Goal: Task Accomplishment & Management: Use online tool/utility

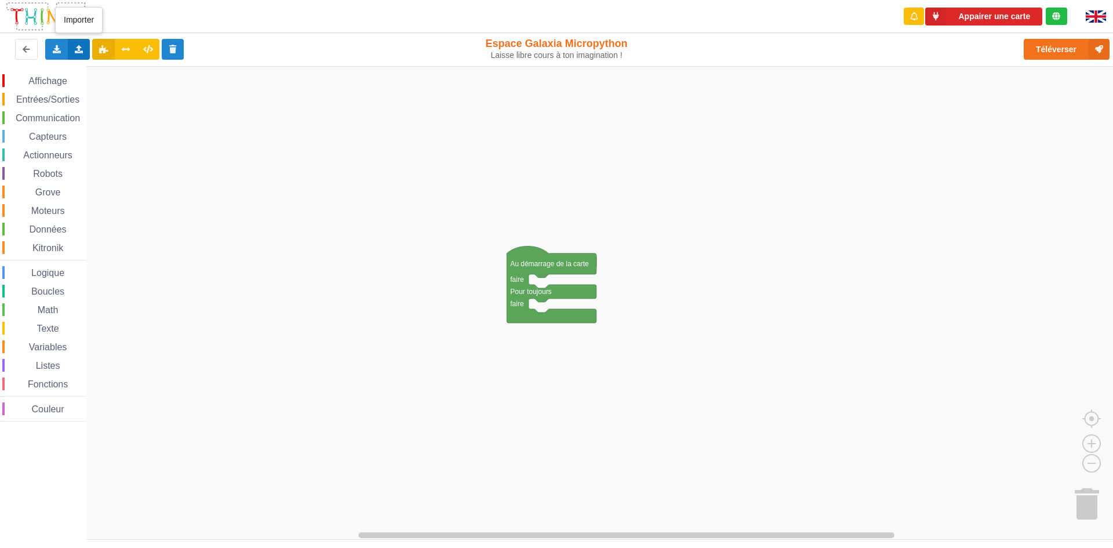
click at [81, 49] on icon at bounding box center [79, 48] width 10 height 7
click at [129, 157] on rect "Espace de travail de Blocky" at bounding box center [561, 303] width 1122 height 474
click at [79, 51] on icon at bounding box center [79, 48] width 10 height 7
click at [148, 75] on span "Importer un assemblage de blocs" at bounding box center [160, 70] width 120 height 9
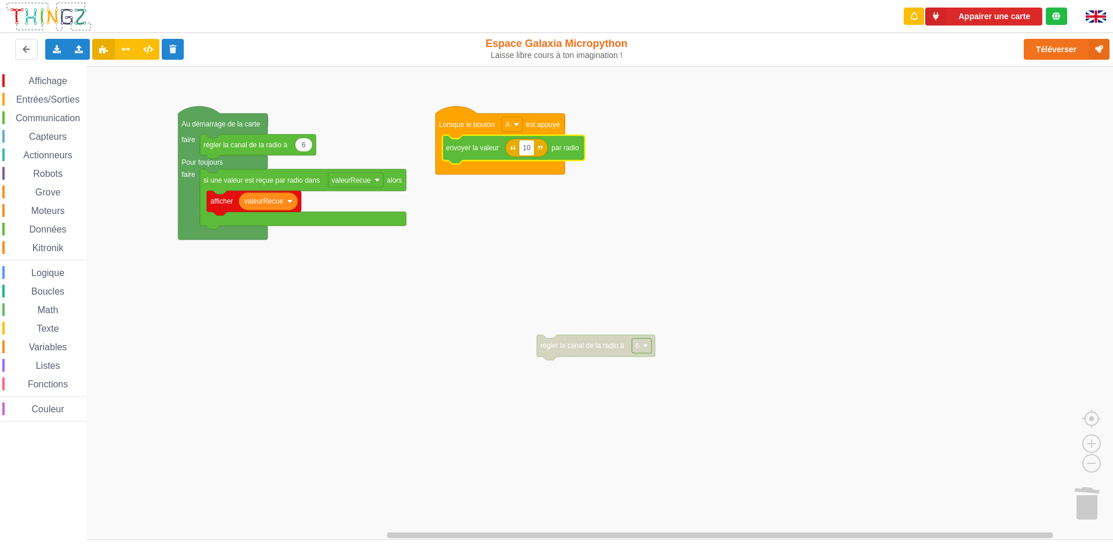
type input "1"
type input "i"
type input "10"
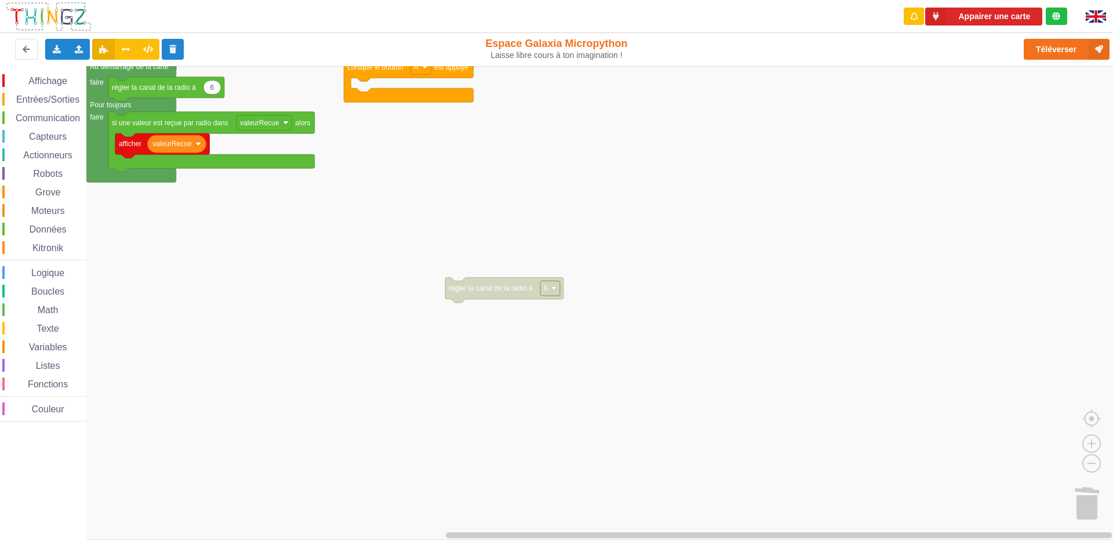
click at [0, 0] on html "Appairer une carte Exporter l'assemblage de blocs Exporter l'assemblage de bloc…" at bounding box center [556, 274] width 1113 height 548
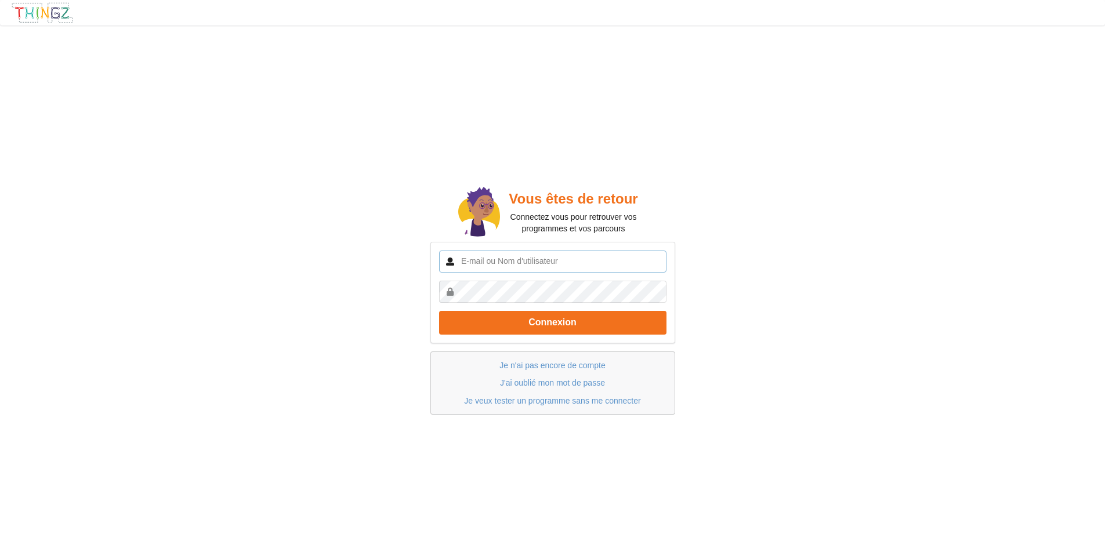
click at [561, 267] on input "text" at bounding box center [552, 262] width 227 height 22
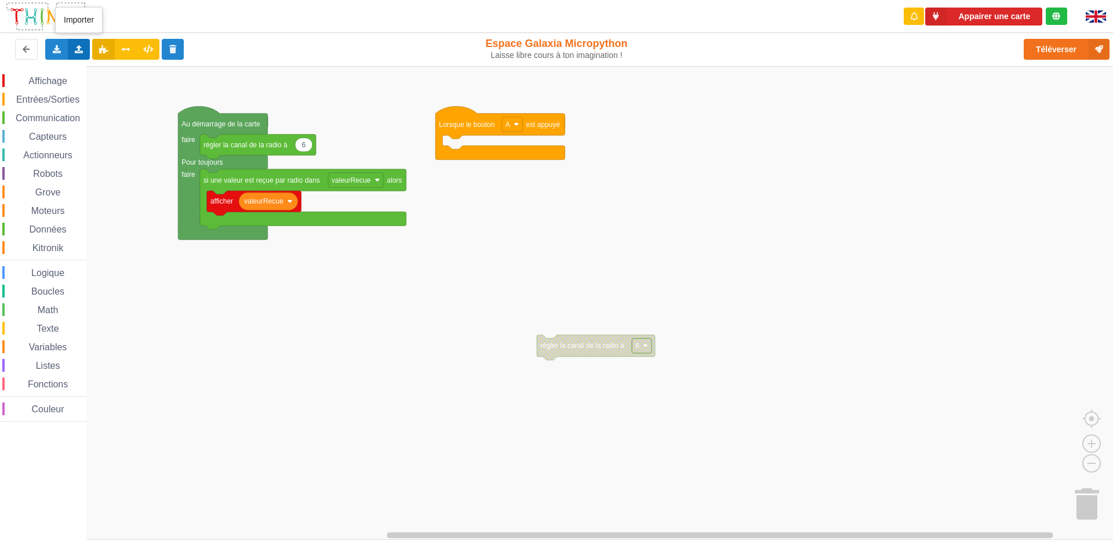
click at [75, 47] on icon at bounding box center [79, 48] width 10 height 7
click at [99, 67] on div "Importer un assemblage de blocs" at bounding box center [152, 70] width 155 height 21
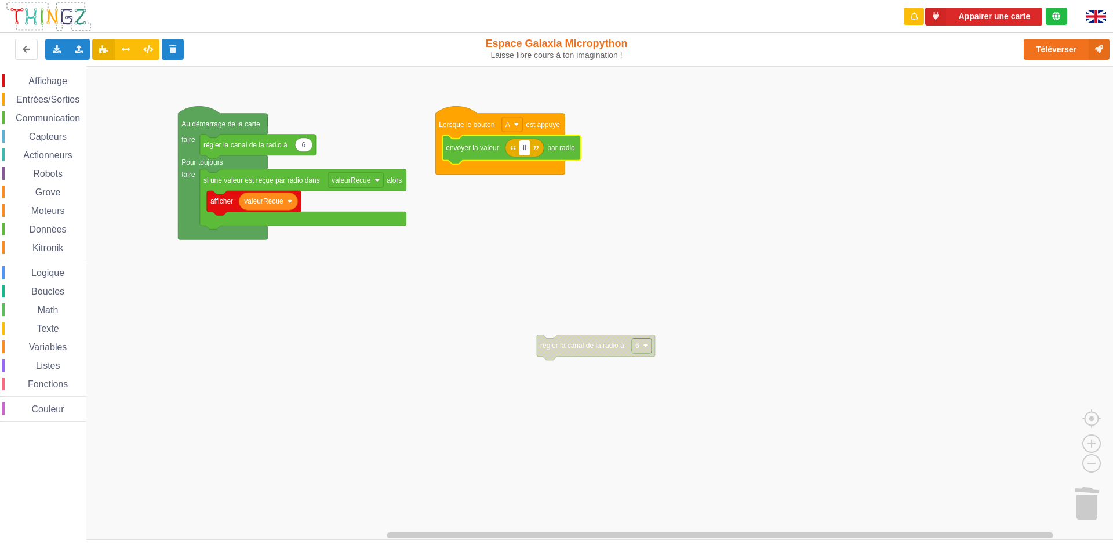
type input "i"
click at [555, 147] on input "message à envoyé ilot" at bounding box center [559, 147] width 79 height 15
click at [581, 147] on input "message à envoyé ilot" at bounding box center [559, 147] width 79 height 15
click at [569, 150] on input "message= ilot" at bounding box center [546, 147] width 53 height 15
type input "message= ilot 10 : message : ilot 9"
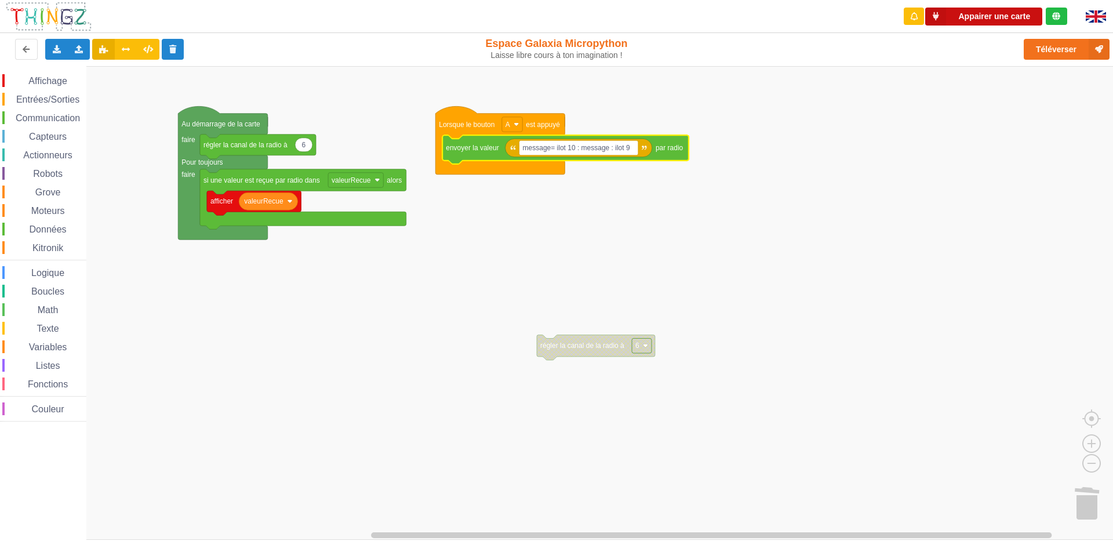
click at [945, 17] on icon at bounding box center [936, 17] width 21 height 18
click at [972, 10] on button "Appairer une carte" at bounding box center [984, 17] width 117 height 18
click at [992, 16] on button "Appairer une carte" at bounding box center [984, 17] width 117 height 18
click at [961, 12] on button "Appairer une carte" at bounding box center [984, 17] width 117 height 18
click at [984, 18] on button "Appairer une carte" at bounding box center [984, 17] width 117 height 18
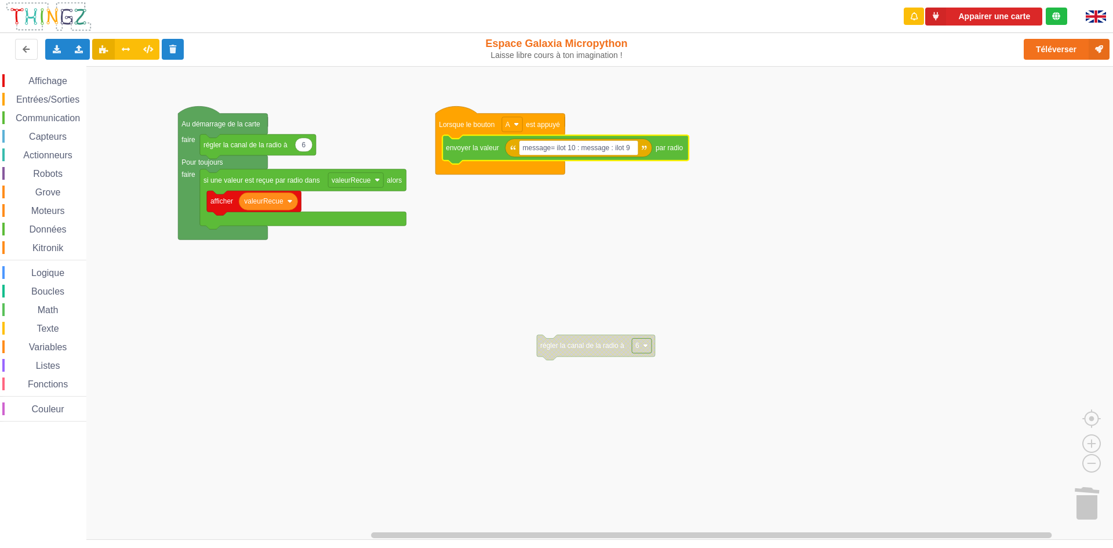
click at [904, 45] on div "Téléverser" at bounding box center [890, 49] width 456 height 37
click at [966, 20] on button "Appairer une carte" at bounding box center [984, 17] width 117 height 18
click at [939, 129] on div "Affichage Entrées/Sorties Communication Capteurs Actionneurs Robots Grove Moteu…" at bounding box center [561, 303] width 1122 height 474
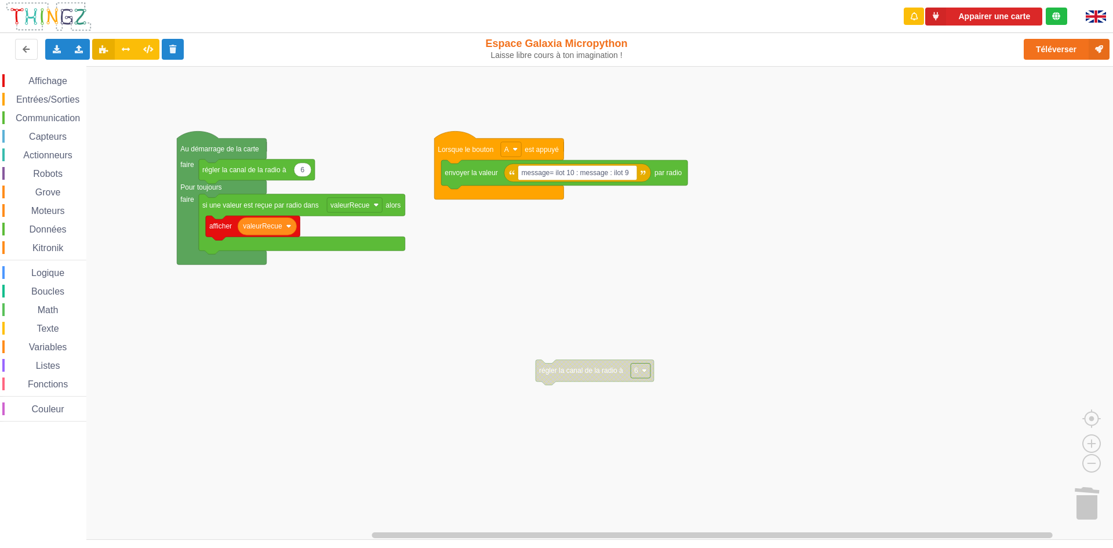
click at [959, 2] on div "Appairer une carte" at bounding box center [985, 16] width 183 height 33
click at [962, 14] on button "Appairer une carte" at bounding box center [984, 17] width 117 height 18
click at [1002, 17] on button "Appairer une carte" at bounding box center [984, 17] width 117 height 18
click at [976, 8] on button "Appairer une carte" at bounding box center [984, 17] width 117 height 18
click at [973, 14] on div "Connecté à la carte" at bounding box center [993, 16] width 74 height 8
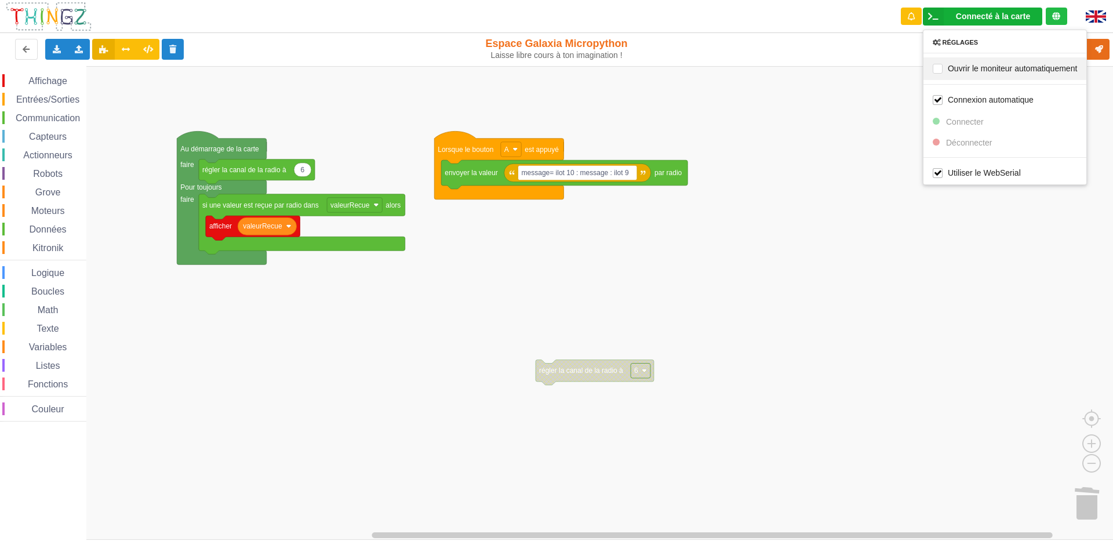
click at [986, 75] on div "Ouvrir le moniteur automatiquement" at bounding box center [1005, 68] width 163 height 23
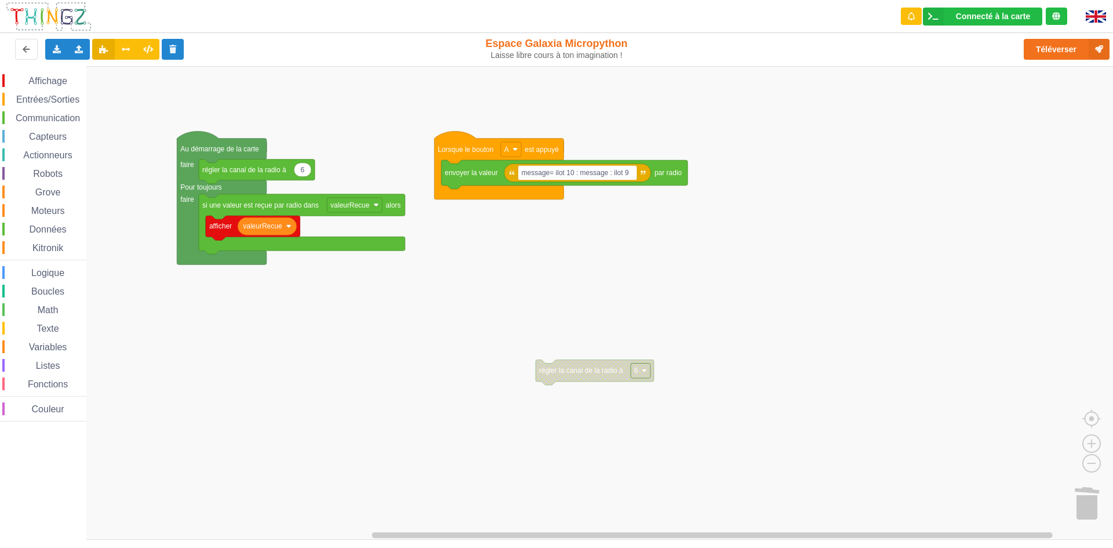
click at [948, 3] on div "Connecté à la carte Réglages Ouvrir le moniteur automatiquement Connexion autom…" at bounding box center [984, 16] width 186 height 33
click at [945, 14] on div "Connecté à la carte Réglages Ouvrir le moniteur automatiquement Connexion autom…" at bounding box center [982, 17] width 119 height 18
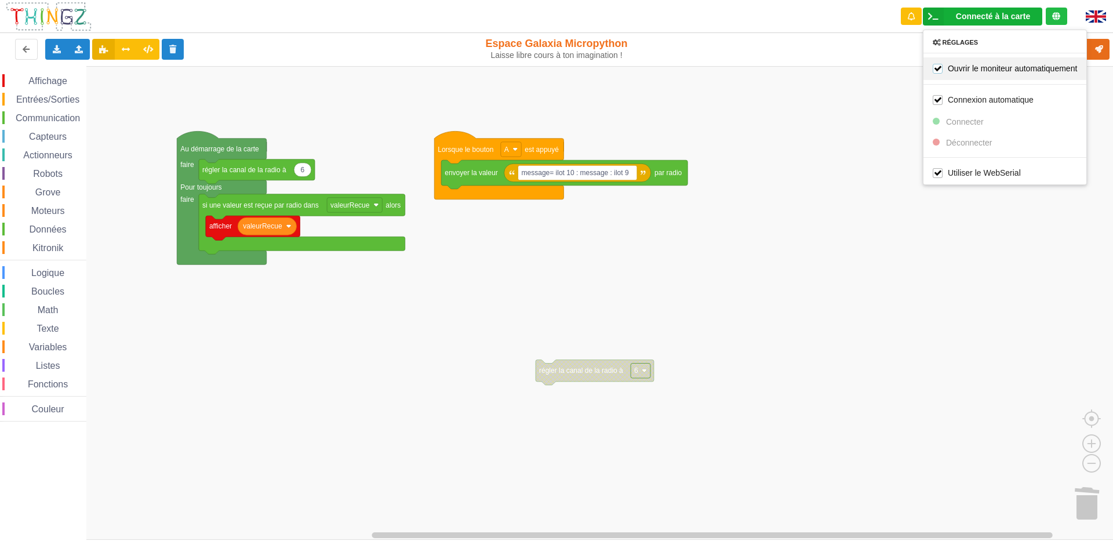
click at [935, 66] on label "Ouvrir le moniteur automatiquement" at bounding box center [1005, 68] width 144 height 10
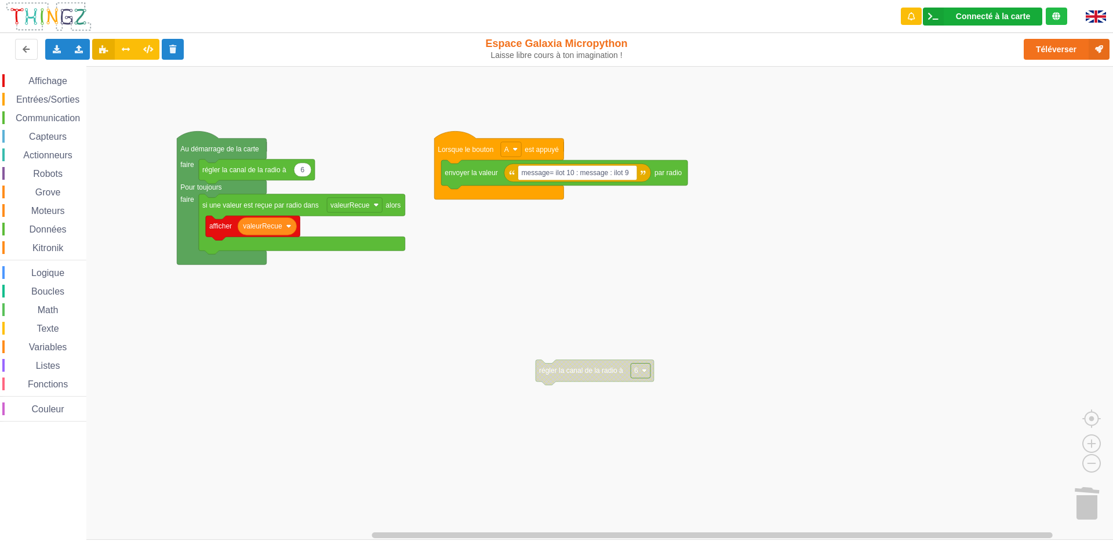
click at [935, 16] on icon at bounding box center [933, 17] width 21 height 18
click at [945, 124] on div "Réglages Ouvrir le moniteur automatiquement Connexion automatique Connecter Déc…" at bounding box center [1005, 107] width 164 height 155
click at [963, 23] on div "Connecté à la carte Réglages Ouvrir le moniteur automatiquement Connexion autom…" at bounding box center [982, 17] width 119 height 18
click at [950, 122] on div "Réglages Ouvrir le moniteur automatiquement Connexion automatique Connecter Déc…" at bounding box center [1005, 107] width 164 height 155
click at [702, 369] on div "Affichage Entrées/Sorties Communication Capteurs Actionneurs Robots Grove Moteu…" at bounding box center [561, 303] width 1122 height 474
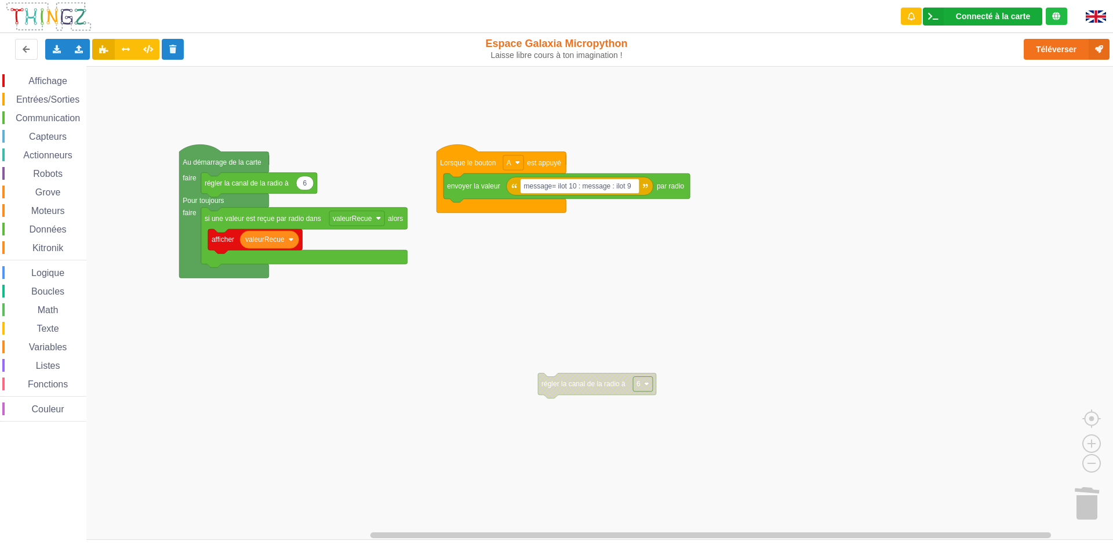
click at [962, 8] on div "Connecté à la carte Réglages Ouvrir le moniteur automatiquement Connexion autom…" at bounding box center [982, 17] width 119 height 18
click at [934, 19] on icon at bounding box center [933, 17] width 21 height 18
click at [956, 17] on div "Connecté à la carte" at bounding box center [993, 16] width 74 height 8
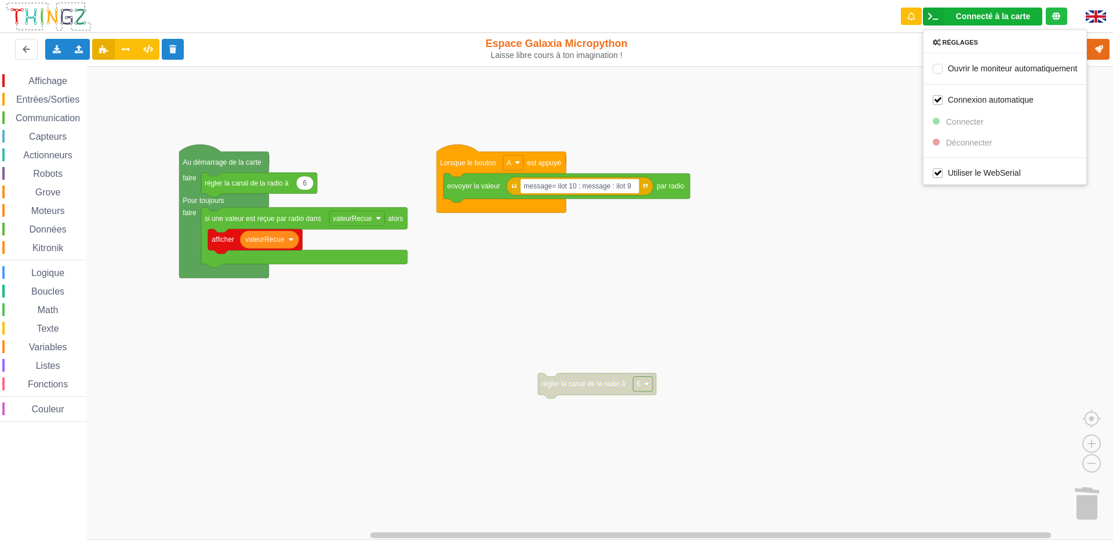
click at [956, 17] on div "Connecté à la carte" at bounding box center [993, 16] width 74 height 8
click at [957, 19] on div "Connecté à la carte" at bounding box center [993, 16] width 74 height 8
click at [937, 97] on label "Connexion automatique" at bounding box center [983, 100] width 101 height 10
checkbox input "false"
click at [938, 8] on div "Connecté à la carte Réglages Ouvrir le moniteur automatiquement Connexion autom…" at bounding box center [984, 16] width 186 height 33
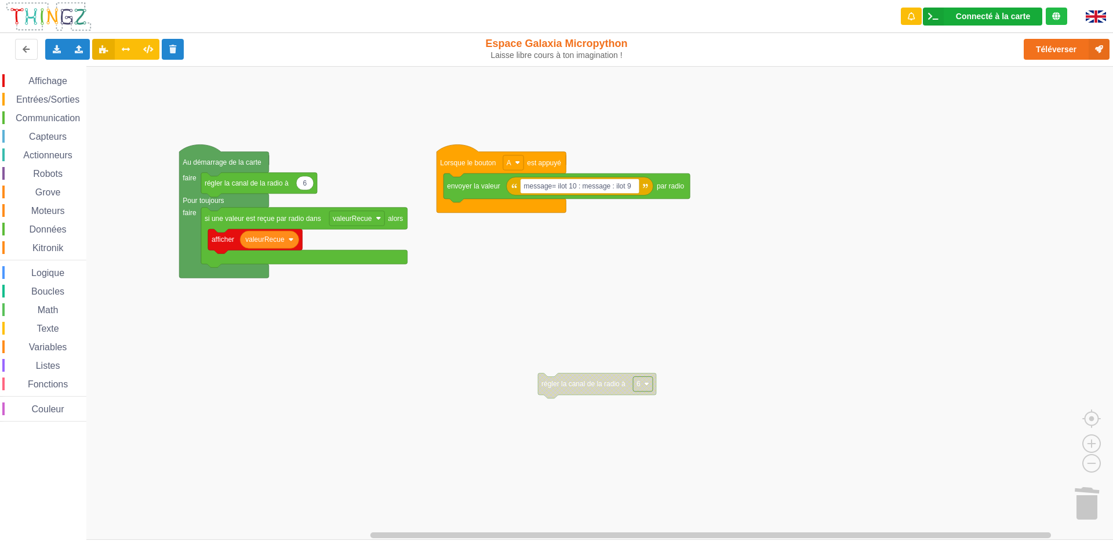
click at [959, 16] on div "Connecté à la carte" at bounding box center [993, 16] width 74 height 8
click at [955, 144] on span "Déconnecter" at bounding box center [969, 141] width 46 height 9
click at [968, 13] on button "Appairer une carte" at bounding box center [984, 17] width 117 height 18
click at [978, 12] on div "Connecté à la carte" at bounding box center [993, 16] width 74 height 8
click at [918, 150] on rect "Espace de travail de Blocky" at bounding box center [561, 303] width 1122 height 474
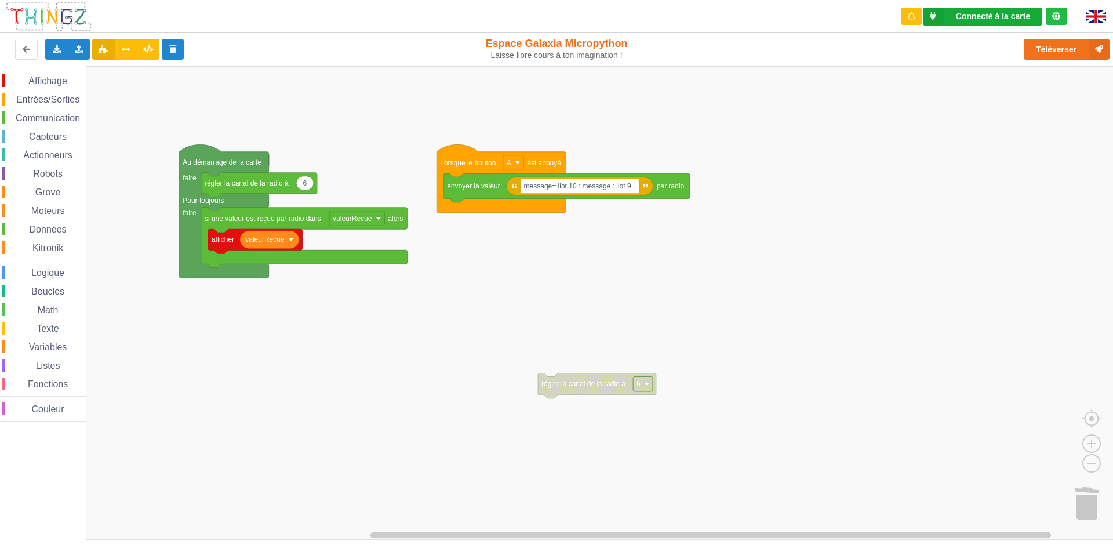
click at [986, 12] on div "Connecté à la carte" at bounding box center [993, 16] width 74 height 8
click at [967, 117] on span "Connecter" at bounding box center [965, 121] width 38 height 9
drag, startPoint x: 957, startPoint y: 27, endPoint x: 957, endPoint y: 19, distance: 7.5
click at [957, 26] on div "Connecté à la carte Réglages Ouvrir le moniteur automatiquement Connexion autom…" at bounding box center [984, 16] width 186 height 33
click at [958, 14] on div "Connecté à la carte" at bounding box center [993, 16] width 74 height 8
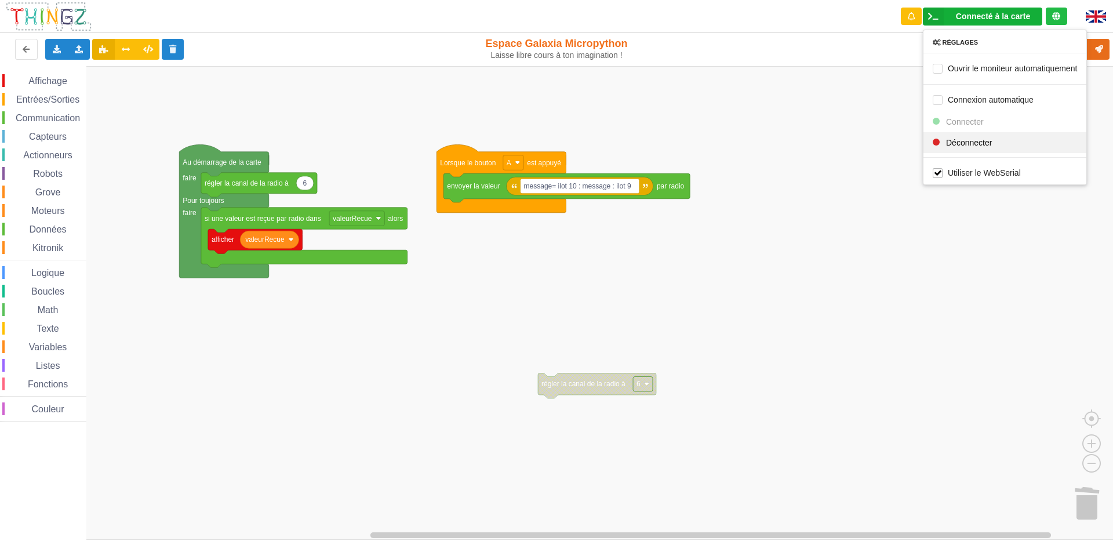
click at [967, 138] on span "Déconnecter" at bounding box center [969, 141] width 46 height 9
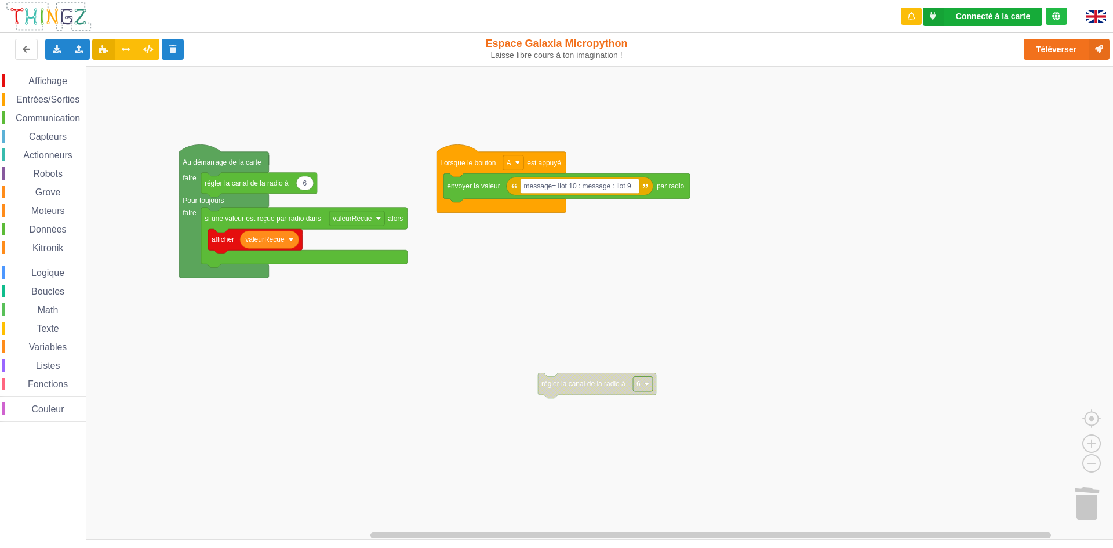
click at [1008, 12] on div "Connecté à la carte" at bounding box center [993, 16] width 74 height 8
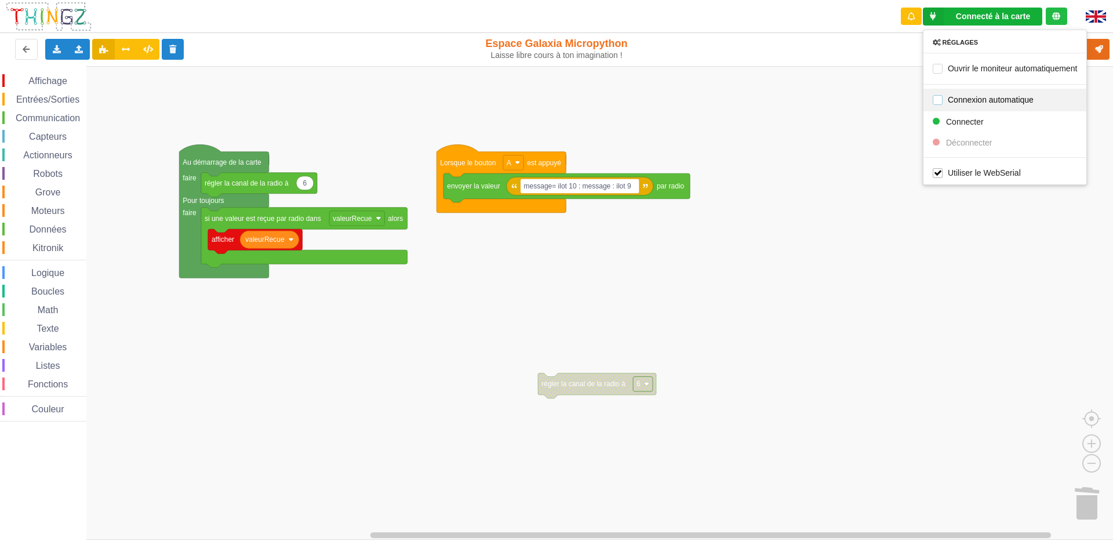
click at [981, 102] on label "Connexion automatique" at bounding box center [983, 100] width 101 height 10
checkbox input "true"
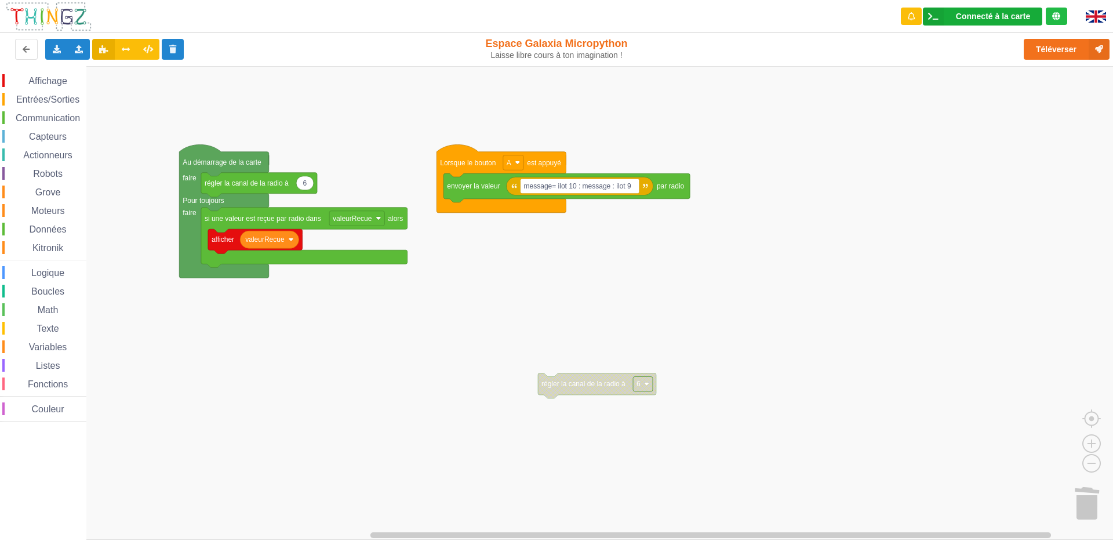
click at [933, 23] on icon at bounding box center [933, 17] width 21 height 18
click at [935, 193] on rect "Espace de travail de Blocky" at bounding box center [561, 303] width 1122 height 474
click at [1076, 50] on button "Téléverser" at bounding box center [1067, 49] width 86 height 21
click at [636, 188] on input "message= ilot 10 : message : ilot 9" at bounding box center [580, 186] width 119 height 15
type input "message= ilot 10 : message : ilot 5"
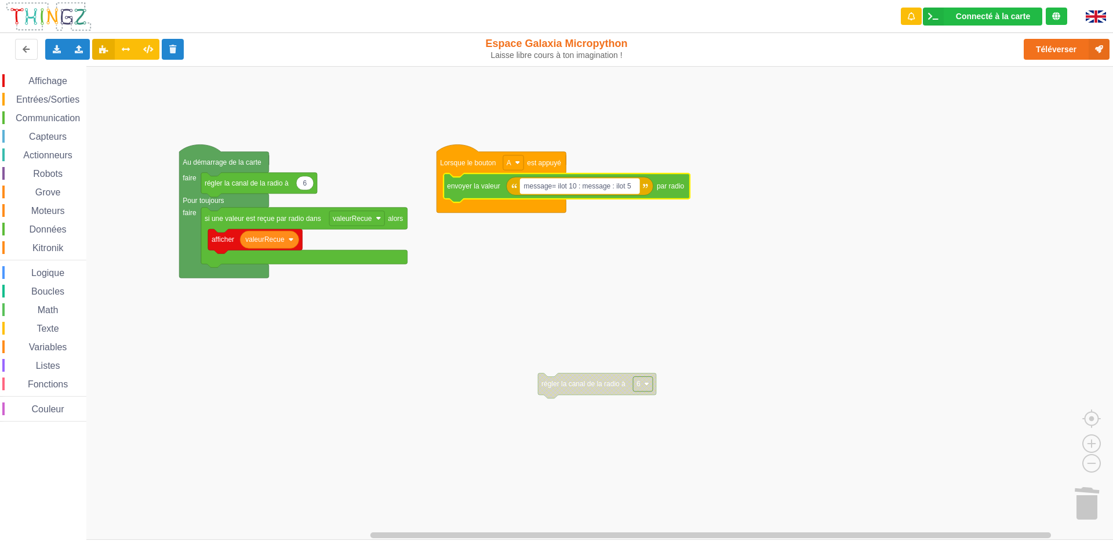
click at [633, 187] on rect "Espace de travail de Blocky" at bounding box center [580, 186] width 119 height 15
type input "paf"
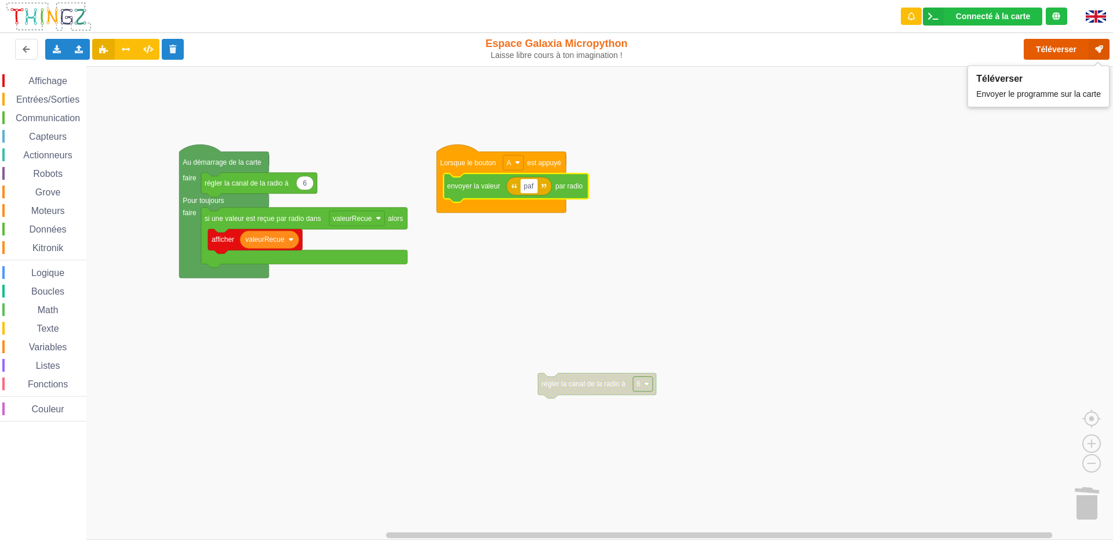
click at [1060, 54] on button "Téléverser" at bounding box center [1067, 49] width 86 height 21
click at [957, 12] on div "Connecté à la carte" at bounding box center [993, 16] width 74 height 8
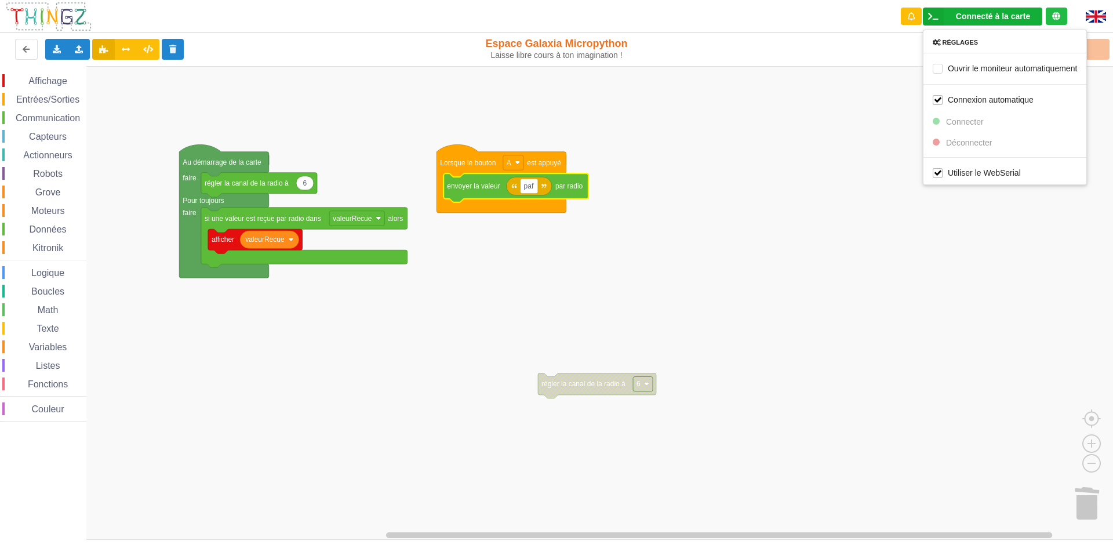
click at [903, 182] on rect "Espace de travail de Blocky" at bounding box center [561, 303] width 1122 height 474
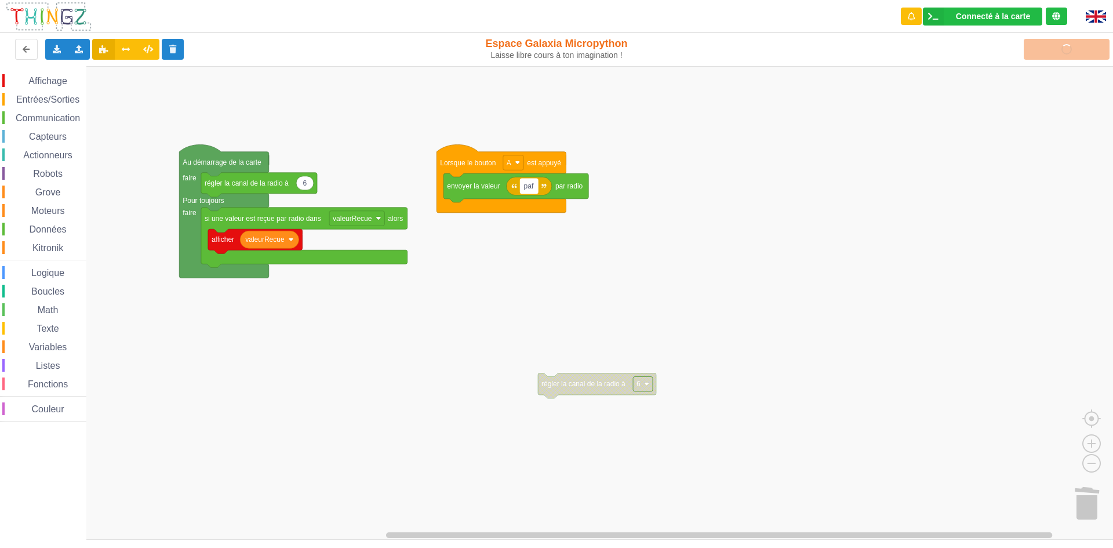
click at [534, 188] on text "paf" at bounding box center [529, 186] width 10 height 8
type input "nnnnn"
click at [989, 101] on rect "Espace de travail de Blocky" at bounding box center [561, 303] width 1122 height 474
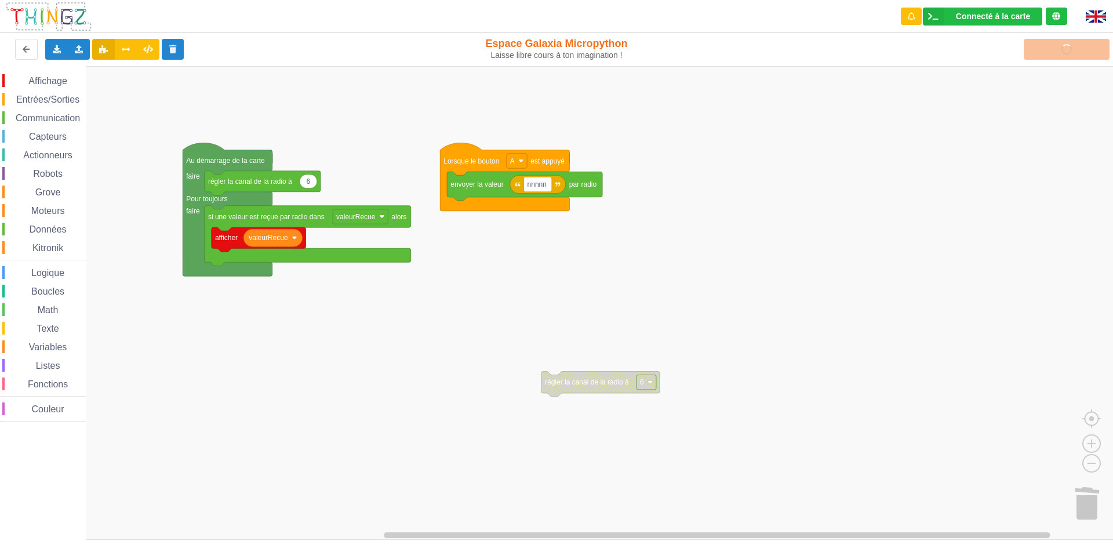
click at [989, 99] on rect "Espace de travail de Blocky" at bounding box center [561, 303] width 1122 height 474
click at [977, 31] on div "Téléverser" at bounding box center [890, 49] width 456 height 37
click at [977, 23] on div "Connecté à la carte Réglages Ouvrir le moniteur automatiquement Connexion autom…" at bounding box center [982, 17] width 119 height 18
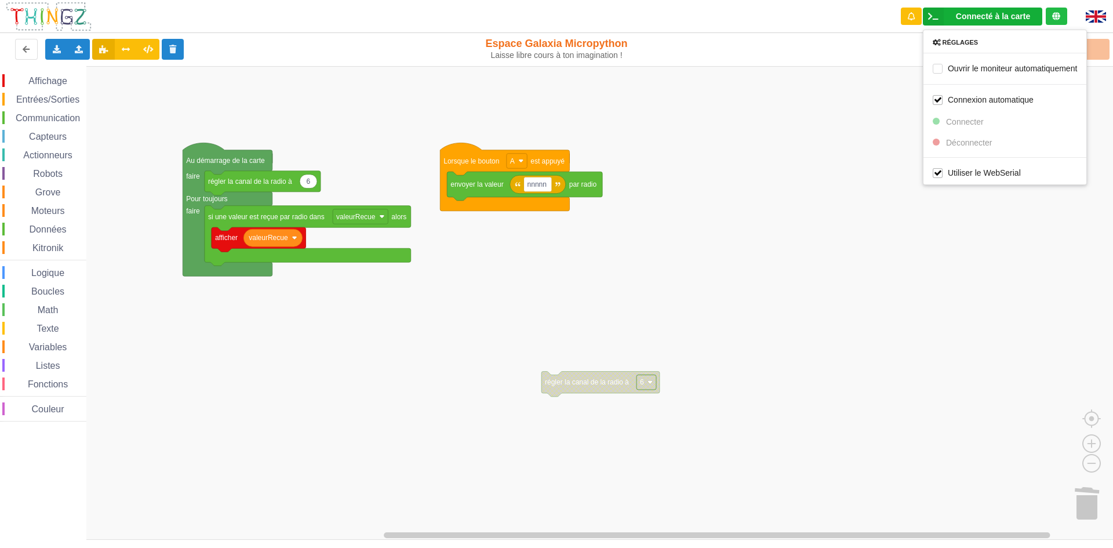
click at [816, 148] on rect "Espace de travail de Blocky" at bounding box center [561, 303] width 1122 height 474
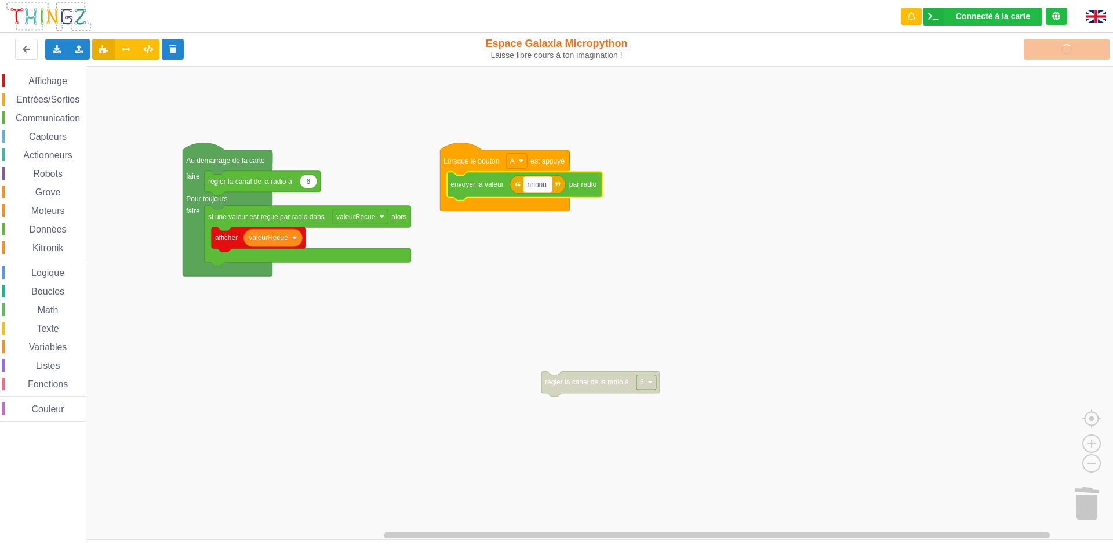
click at [548, 191] on rect "Espace de travail de Blocky" at bounding box center [538, 184] width 28 height 15
type input "message=ilot 10:message:ilot5"
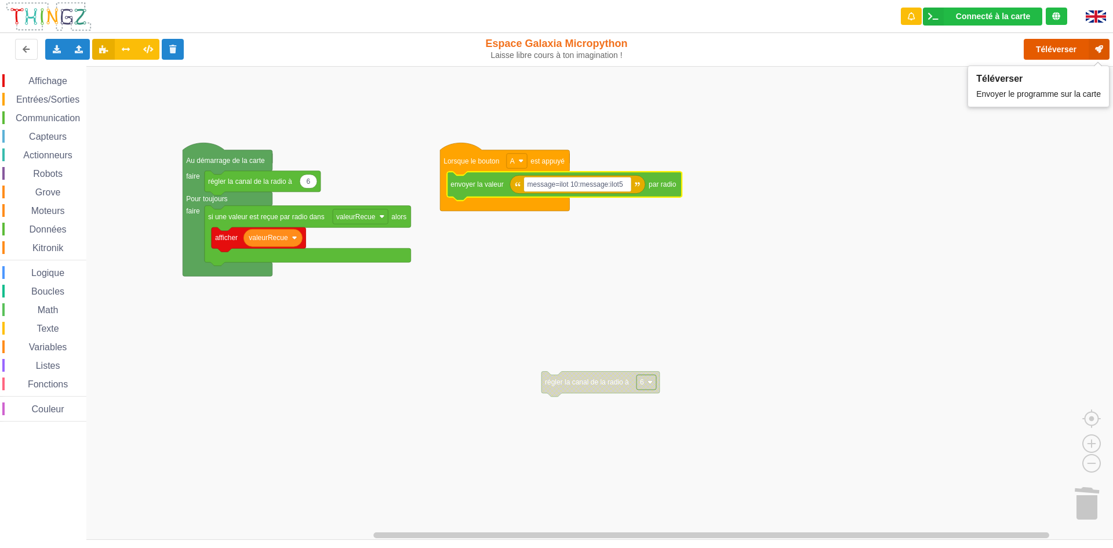
click at [1057, 109] on div "Connecté à la carte Réglages Ouvrir le moniteur automatiquement Connexion autom…" at bounding box center [557, 266] width 1130 height 548
click at [1057, 57] on button "Téléverser" at bounding box center [1067, 49] width 86 height 21
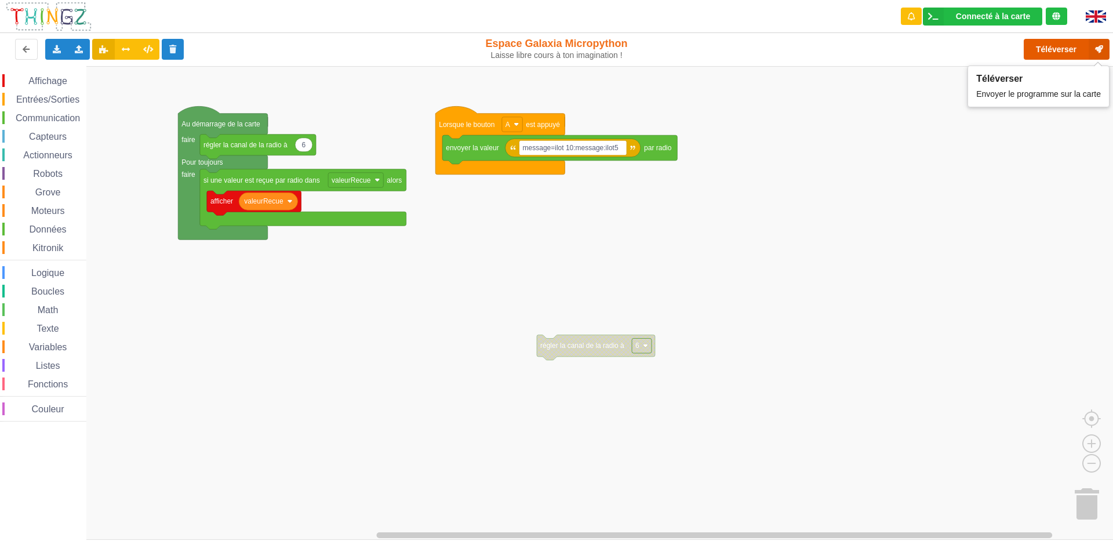
click at [1043, 49] on button "Téléverser" at bounding box center [1067, 49] width 86 height 21
click at [964, 11] on div "Connecté à la carte Réglages Ouvrir le moniteur automatiquement Connexion autom…" at bounding box center [982, 17] width 119 height 18
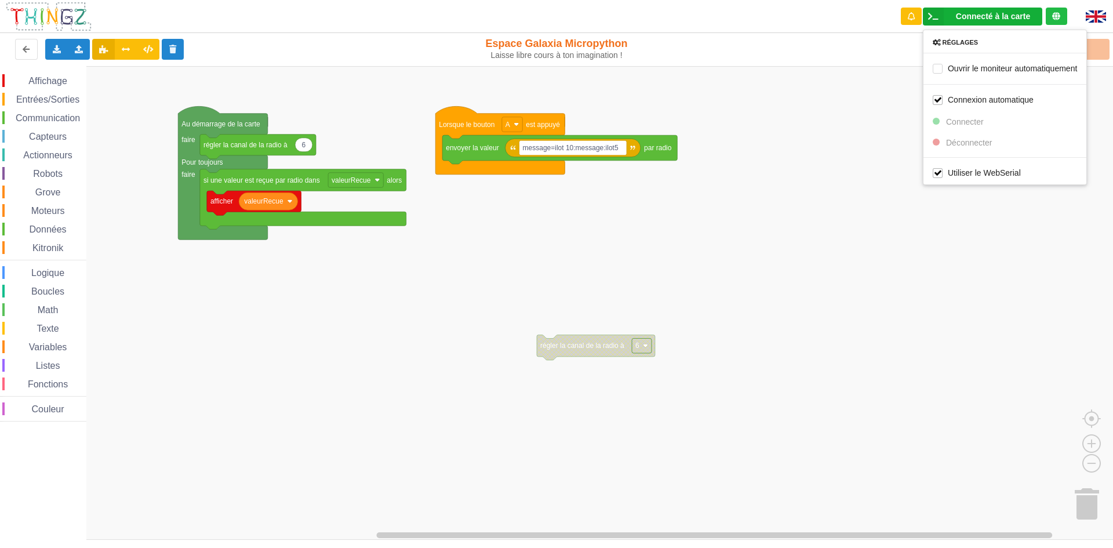
click at [865, 97] on rect "Espace de travail de Blocky" at bounding box center [561, 303] width 1122 height 474
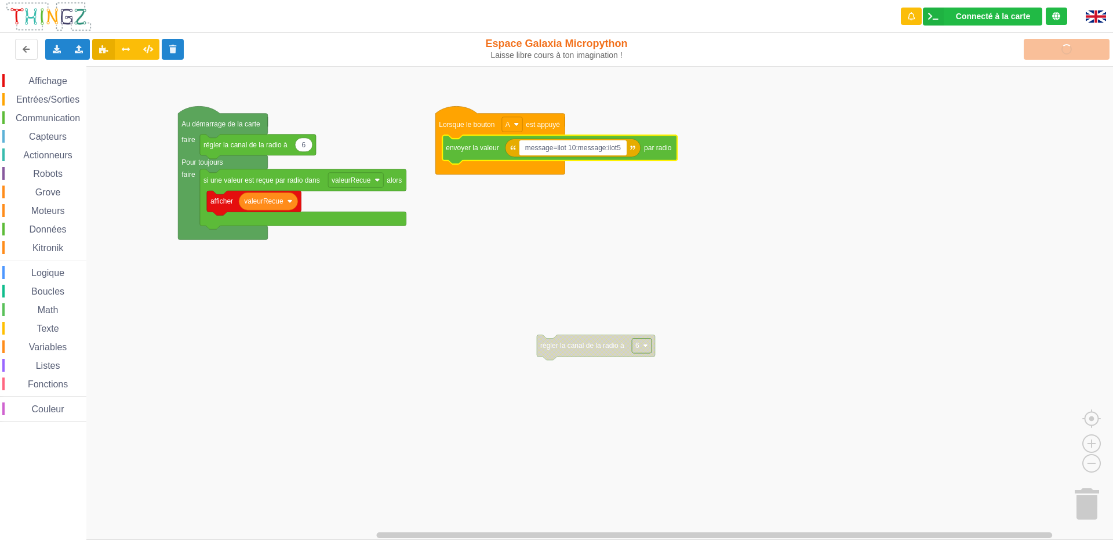
click at [621, 150] on input "message=ilot 10:message:ilot5" at bounding box center [574, 147] width 108 height 15
type input "message=ilot 10:message:ilot5:caca"
click at [636, 147] on rect "Espace de travail de Blocky" at bounding box center [582, 147] width 124 height 15
click at [636, 149] on input "message=ilot 10:message:ilot5:caca" at bounding box center [582, 147] width 124 height 15
type input "message=ilot 10:message:ilot5"
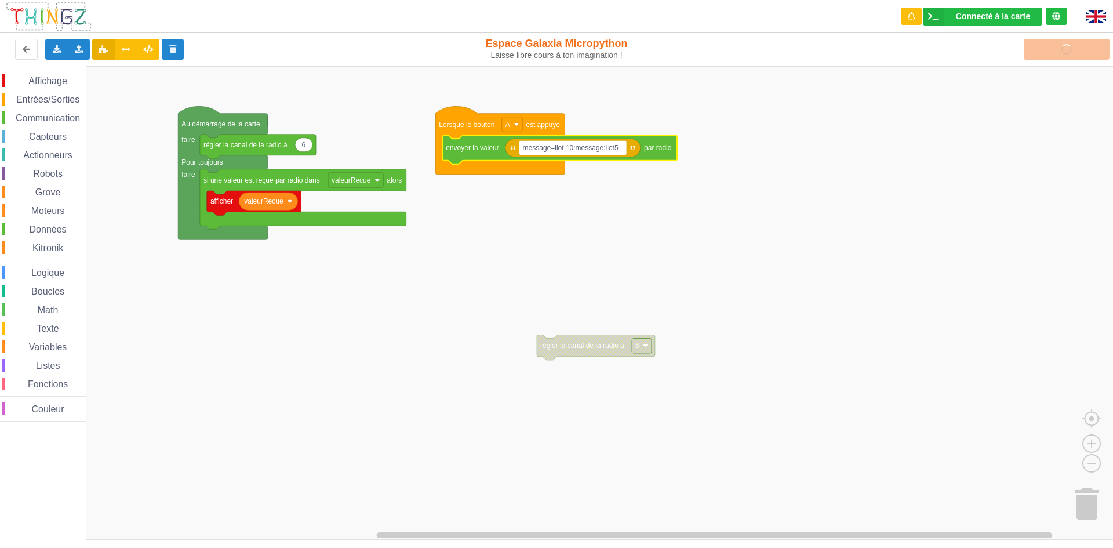
click at [739, 309] on rect "Espace de travail de Blocky" at bounding box center [561, 303] width 1122 height 474
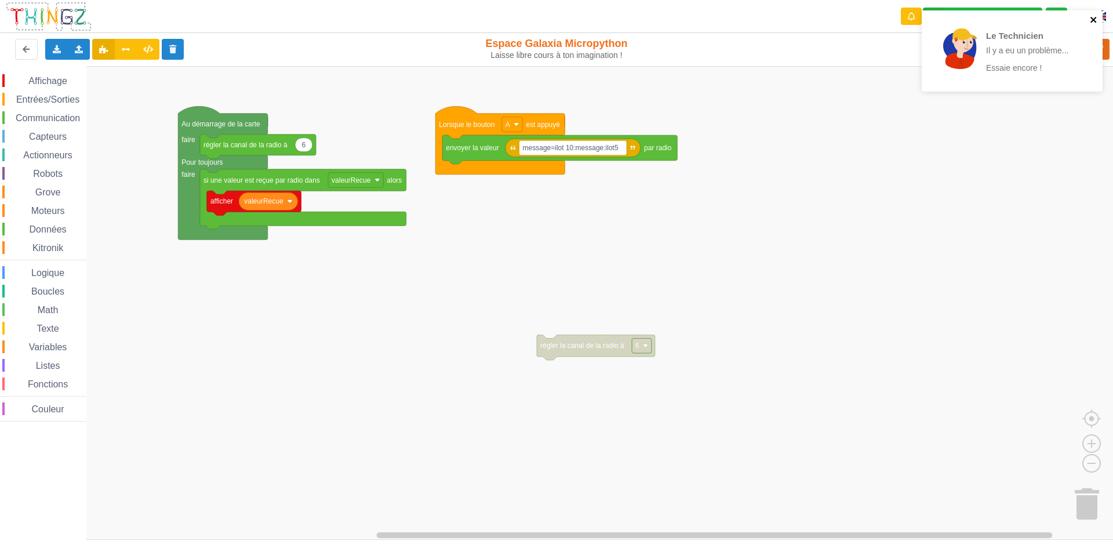
click at [1095, 18] on icon "close" at bounding box center [1094, 20] width 6 height 6
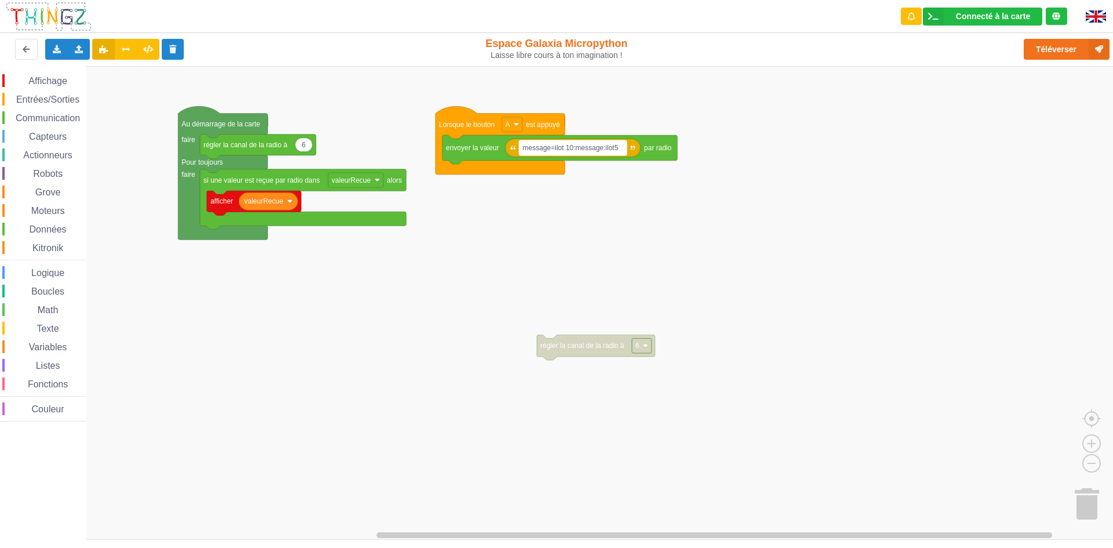
click at [620, 153] on rect "Espace de travail de Blocky" at bounding box center [574, 147] width 108 height 15
click at [625, 150] on input "message=ilot 10:message:ilot5" at bounding box center [574, 147] width 108 height 15
type input "message=ilot 10:message:ilot5 cc"
click at [630, 147] on rect "Espace de travail de Blocky" at bounding box center [578, 147] width 116 height 15
click at [630, 147] on input "message=ilot 10:message:ilot5 cc" at bounding box center [578, 147] width 116 height 15
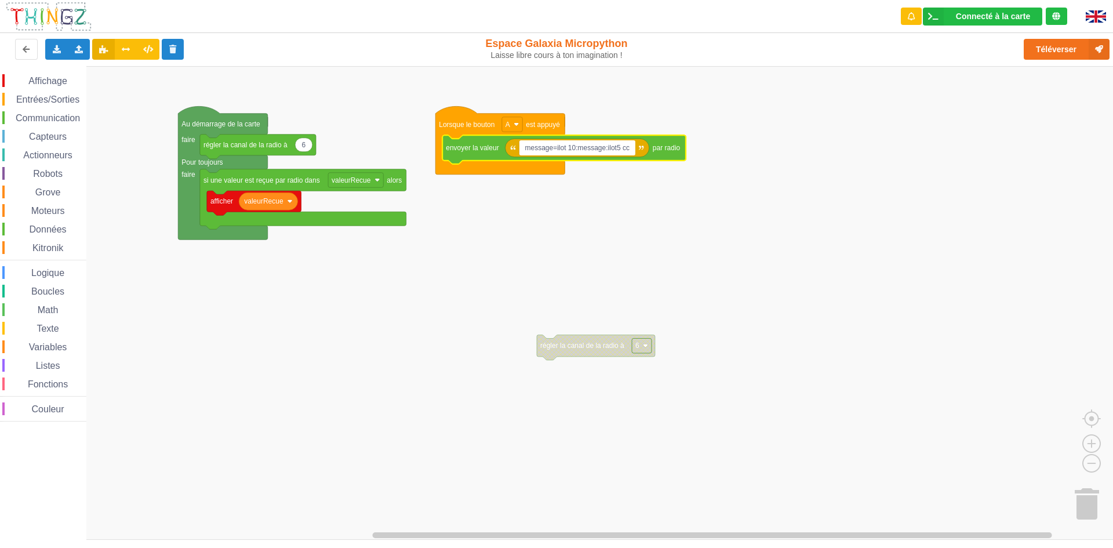
click at [630, 147] on input "message=ilot 10:message:ilot5 cc" at bounding box center [578, 147] width 116 height 15
type input "m"
type input "bite"
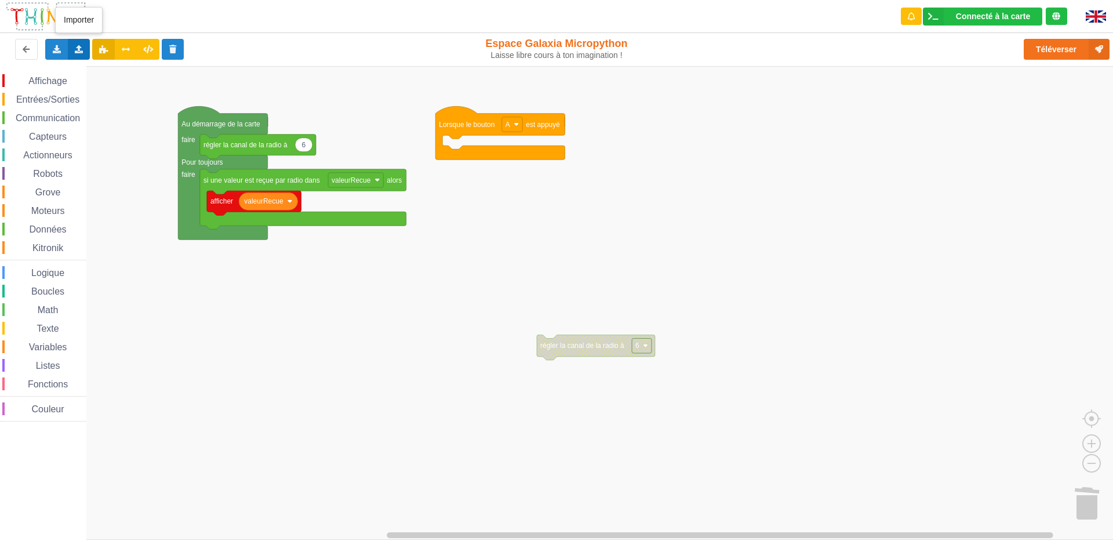
click at [79, 48] on icon at bounding box center [79, 48] width 10 height 7
click at [112, 69] on span "Importer un assemblage de blocs" at bounding box center [160, 70] width 120 height 9
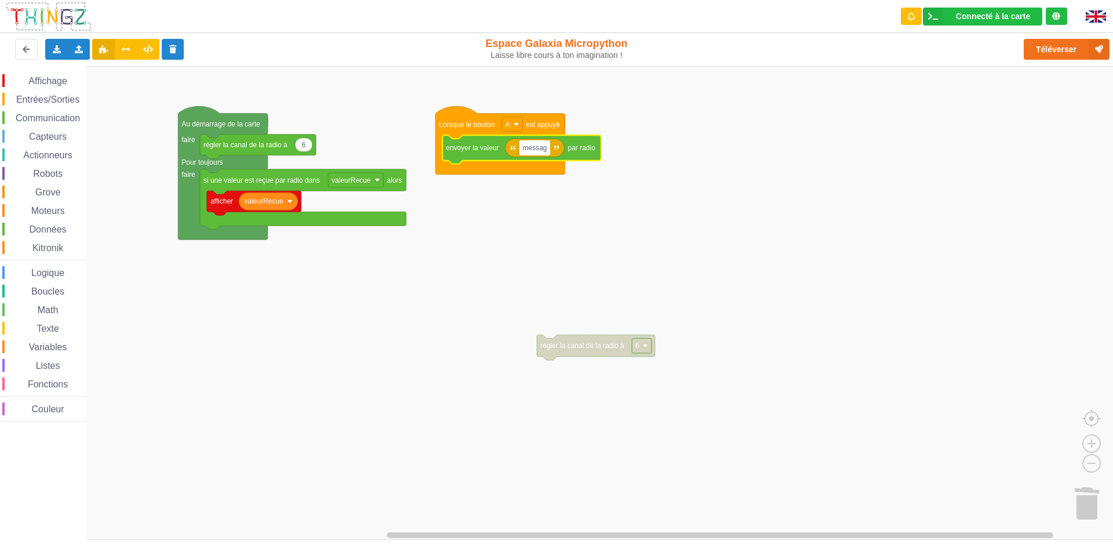
type input "message"
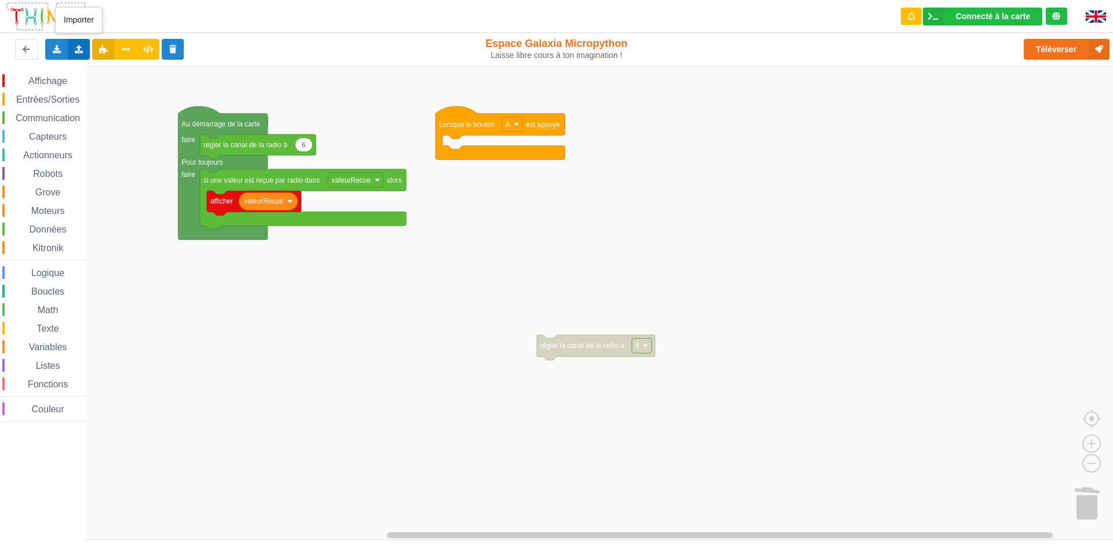
click at [75, 57] on div "Importer un assemblage de blocs Importer du code Python" at bounding box center [79, 49] width 23 height 21
click at [97, 74] on div "Importer un assemblage de blocs" at bounding box center [152, 70] width 155 height 21
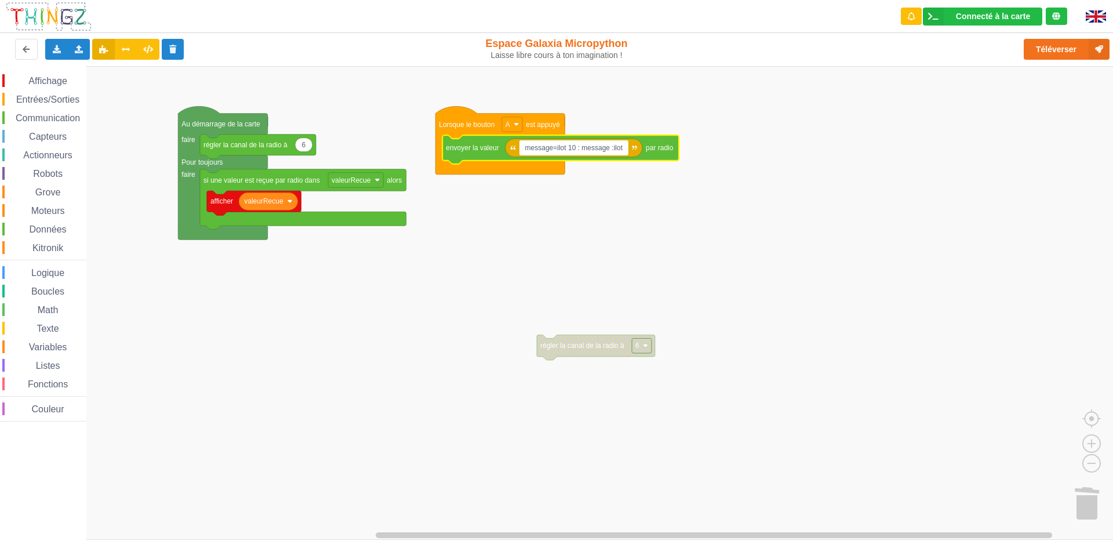
click at [614, 154] on input "message=ilot 10 : message :ilot" at bounding box center [575, 147] width 110 height 15
click at [612, 146] on input "message=ilot 10 : message :ilot" at bounding box center [575, 147] width 110 height 15
click at [556, 148] on input "message=ilot 10 : message : ilot" at bounding box center [575, 147] width 111 height 15
click at [552, 148] on input "message= ilot 10 : message : ilot" at bounding box center [576, 147] width 113 height 15
click at [627, 151] on input "message = ilot 10 : message : ilot" at bounding box center [577, 147] width 115 height 15
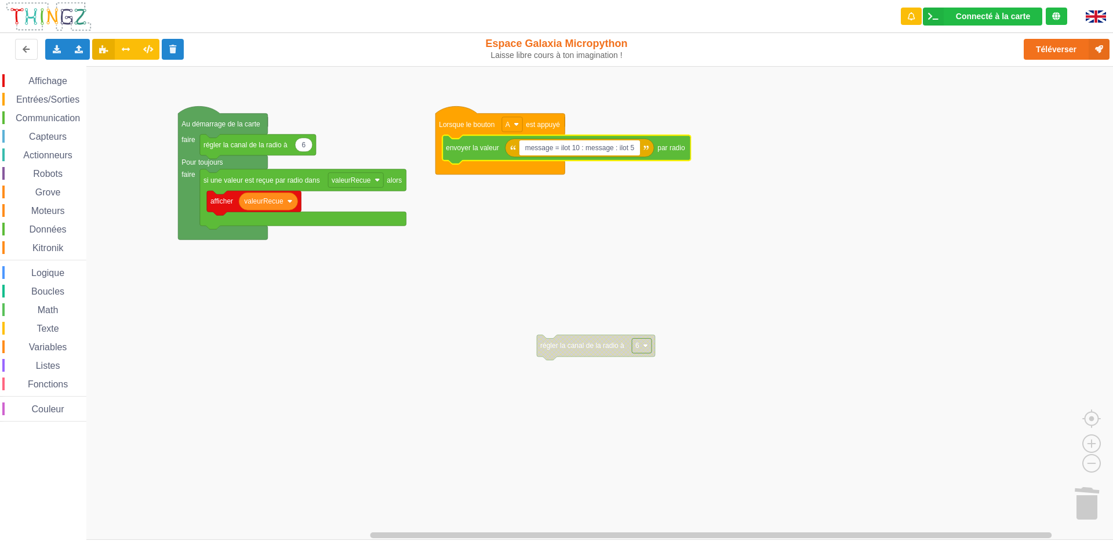
click at [627, 150] on input "message = ilot 10 : message : ilot 5" at bounding box center [580, 147] width 121 height 15
click at [630, 148] on input "message = ilot 10 : message : ilot 5" at bounding box center [580, 147] width 121 height 15
click at [631, 148] on input "message = ilot 10 : message : ilot 5" at bounding box center [580, 147] width 121 height 15
click at [629, 148] on input "message = ilot 10 : message : ilot 5" at bounding box center [580, 147] width 121 height 15
click at [630, 147] on input "message = ilot 10 : message : ilot: 5" at bounding box center [582, 147] width 125 height 15
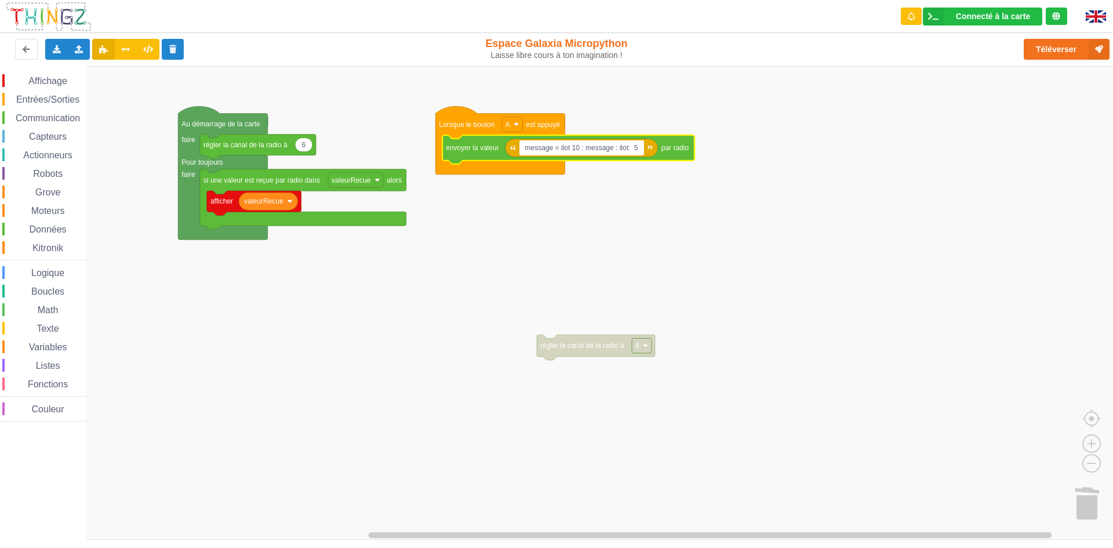
click at [627, 147] on input "message = ilot 10 : message : ilot: 5" at bounding box center [582, 147] width 125 height 15
click at [629, 147] on input "message = ilot 10 : message : ilo t: 5" at bounding box center [583, 147] width 127 height 15
click at [629, 148] on input "message = ilot 10 : message : ilo t: 5" at bounding box center [583, 147] width 127 height 15
click at [626, 147] on input "message = ilot 10 : message : ilot: 5" at bounding box center [582, 147] width 125 height 15
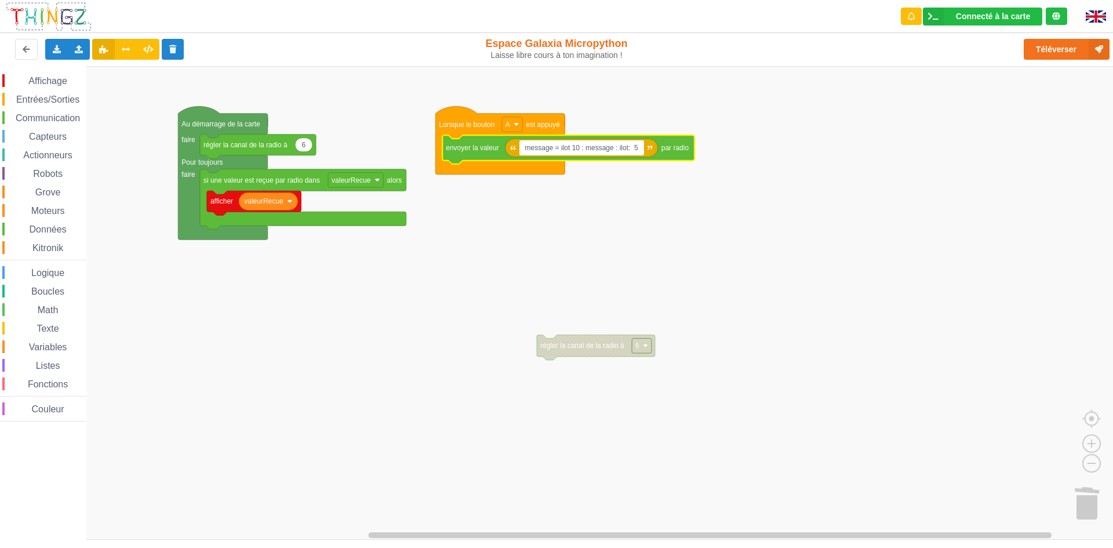
click at [629, 151] on input "message = ilot 10 : message : ilot: 5" at bounding box center [582, 147] width 125 height 15
click at [635, 146] on input "message = ilot 10 : message : ilot : 5" at bounding box center [583, 147] width 127 height 15
click at [637, 148] on input "message = ilot 10 : message : ilot : 5" at bounding box center [583, 147] width 127 height 15
type input "message = ilot 10 : message : ilot : 5"
click at [1036, 48] on button "Téléverser" at bounding box center [1067, 49] width 86 height 21
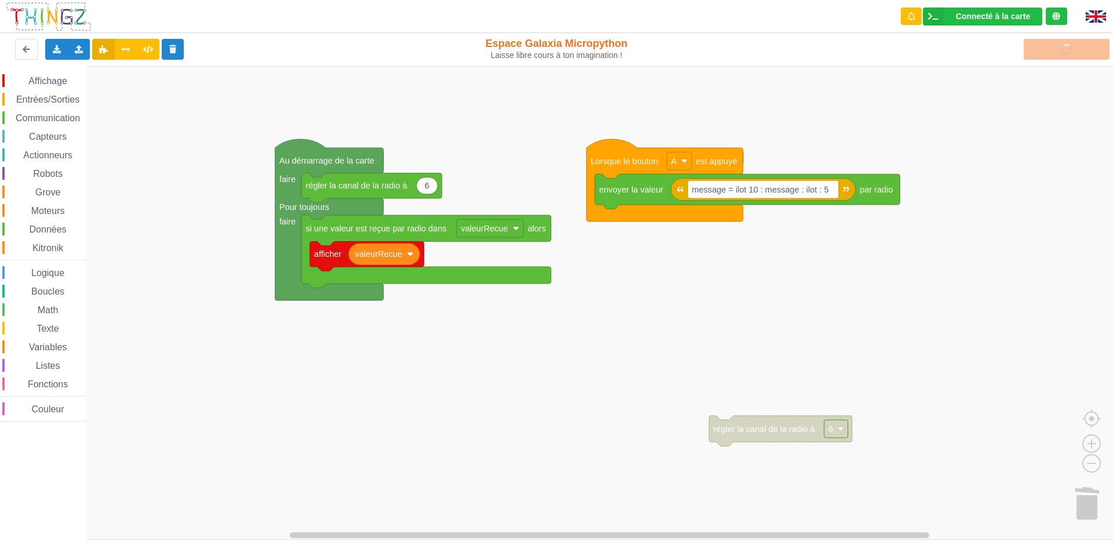
click at [598, 263] on div "Affichage Entrées/Sorties Communication Capteurs Actionneurs Robots Grove Moteu…" at bounding box center [561, 303] width 1122 height 474
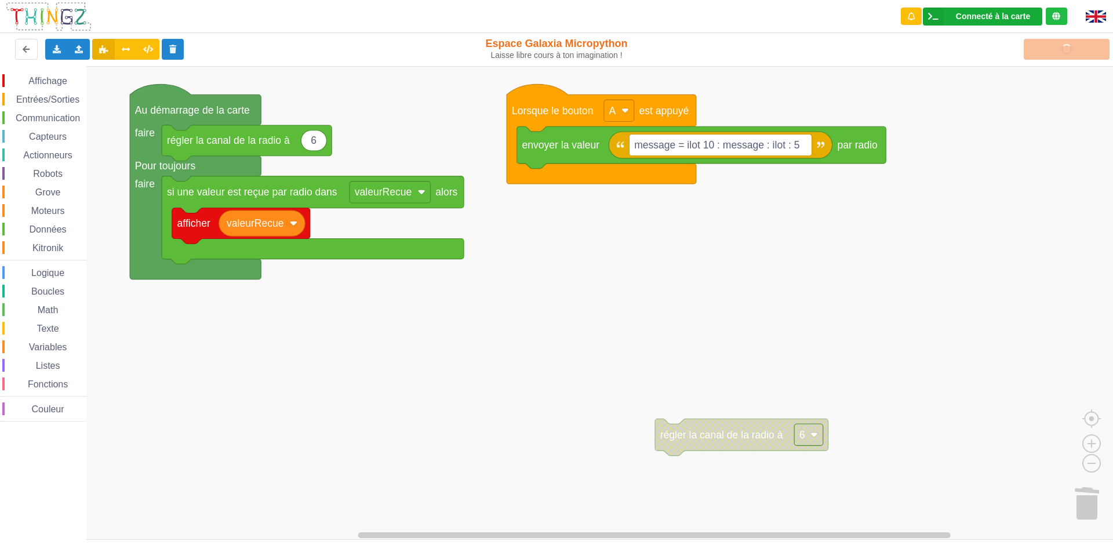
click at [970, 10] on div "Connecté à la carte Réglages Ouvrir le moniteur automatiquement Connexion autom…" at bounding box center [982, 17] width 119 height 18
click at [939, 100] on label "Connexion automatique" at bounding box center [983, 100] width 101 height 10
checkbox input "false"
click at [966, 14] on div "Connecté à la carte" at bounding box center [993, 16] width 74 height 8
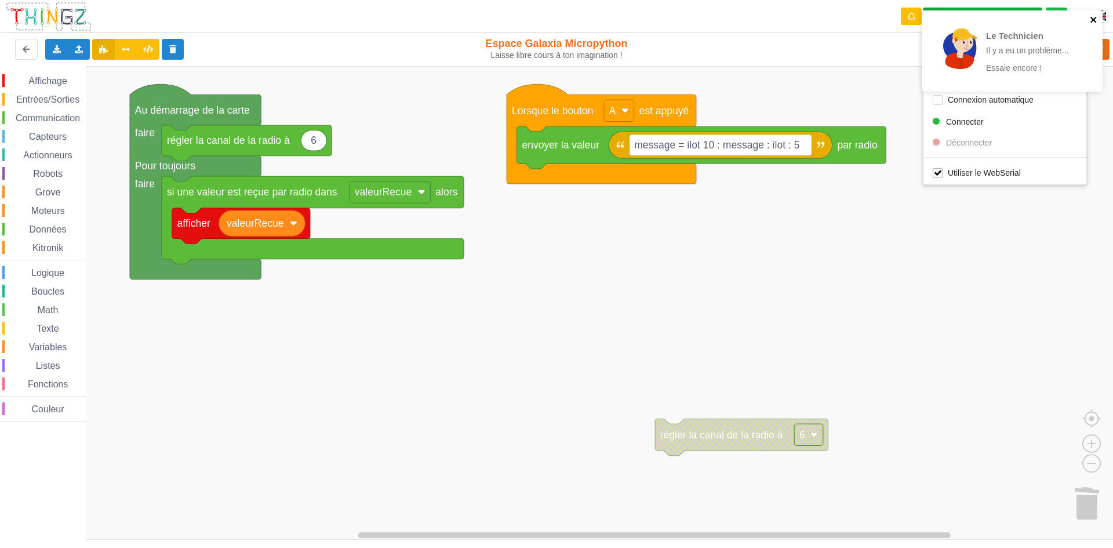
click at [1098, 21] on icon "close" at bounding box center [1094, 19] width 8 height 9
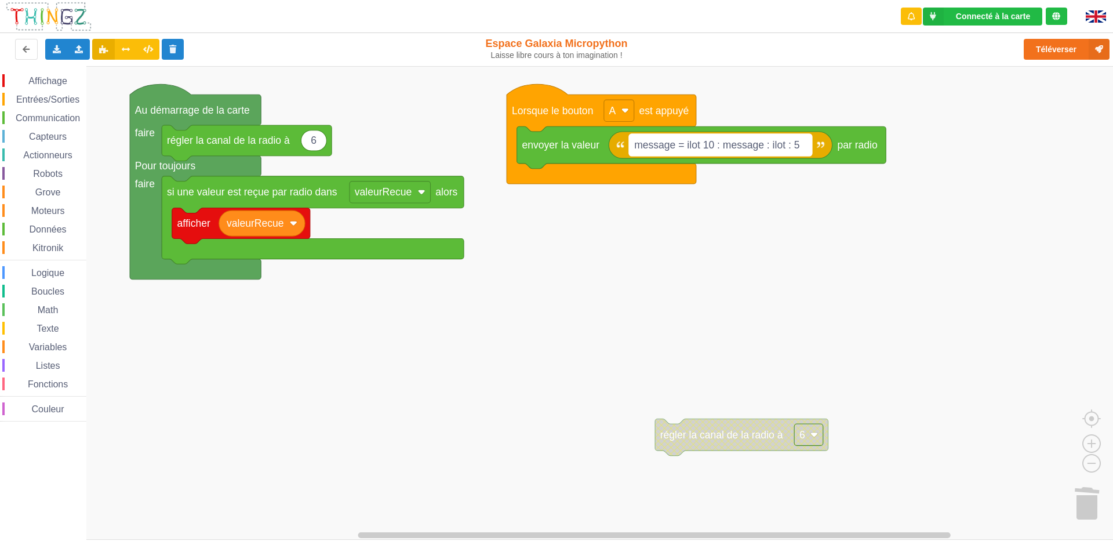
click at [799, 145] on text "message = ilot 10 : message : ilot : 5" at bounding box center [717, 145] width 166 height 12
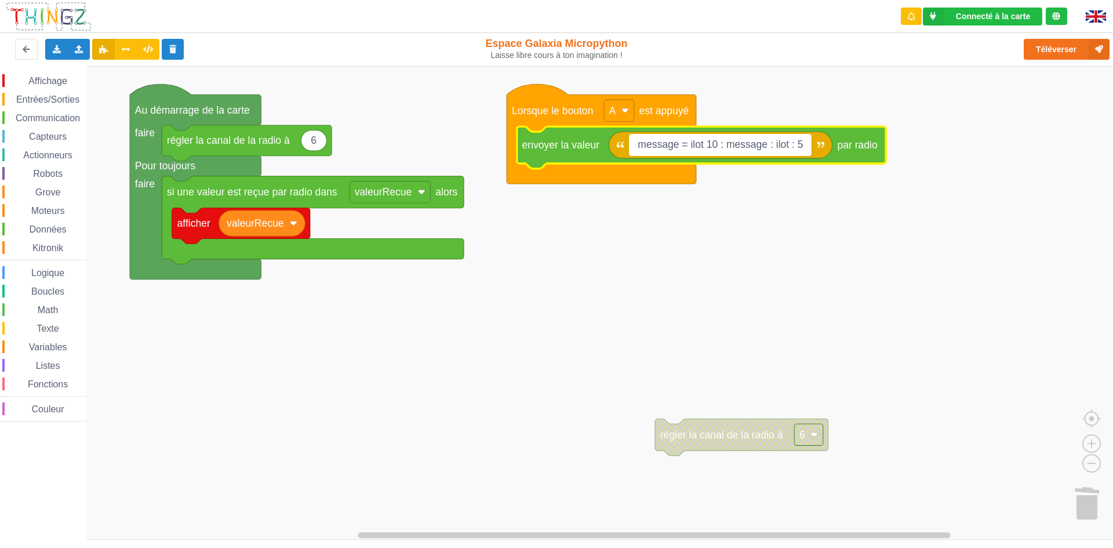
click at [801, 147] on input "message = ilot 10 : message : ilot : 5" at bounding box center [720, 144] width 183 height 21
click at [1009, 10] on div "Connecté à la carte Réglages Ouvrir le moniteur automatiquement Connexion autom…" at bounding box center [982, 17] width 119 height 18
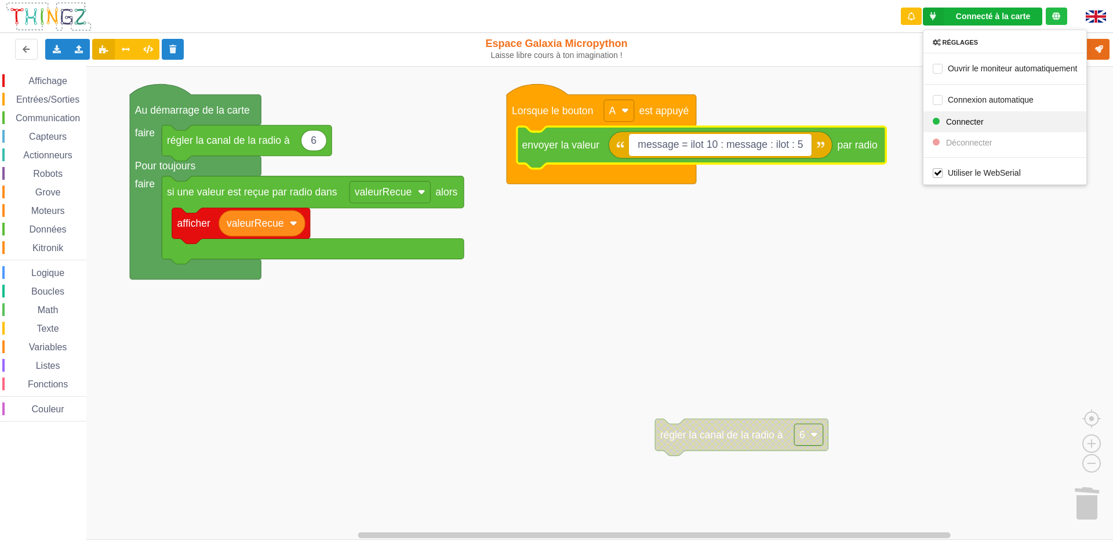
click at [975, 117] on span "Connecter" at bounding box center [965, 121] width 38 height 9
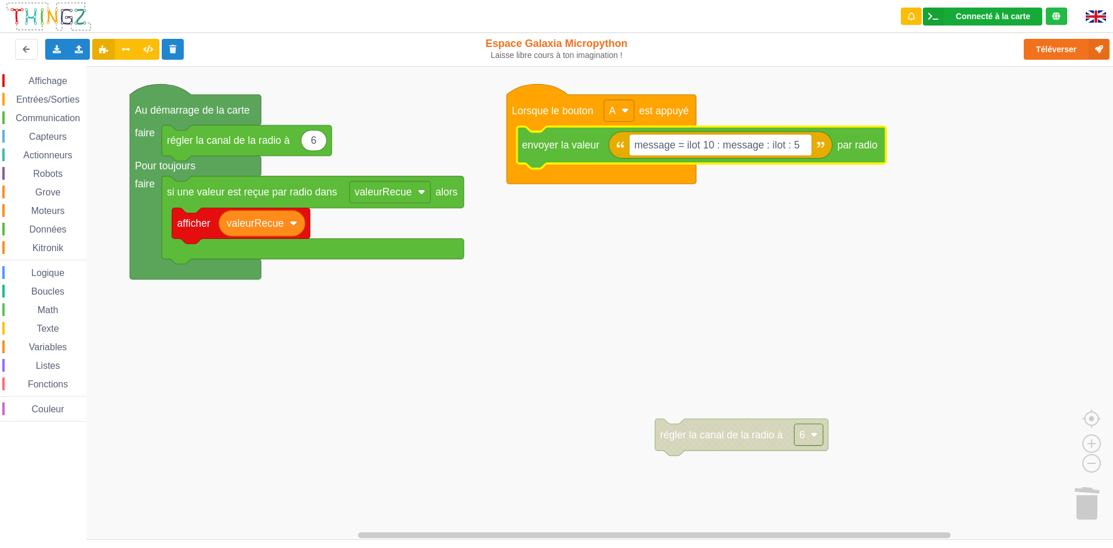
click at [997, 9] on div "Connecté à la carte Réglages Ouvrir le moniteur automatiquement Connexion autom…" at bounding box center [982, 17] width 119 height 18
click at [960, 246] on rect "Espace de travail de Blocky" at bounding box center [561, 303] width 1122 height 474
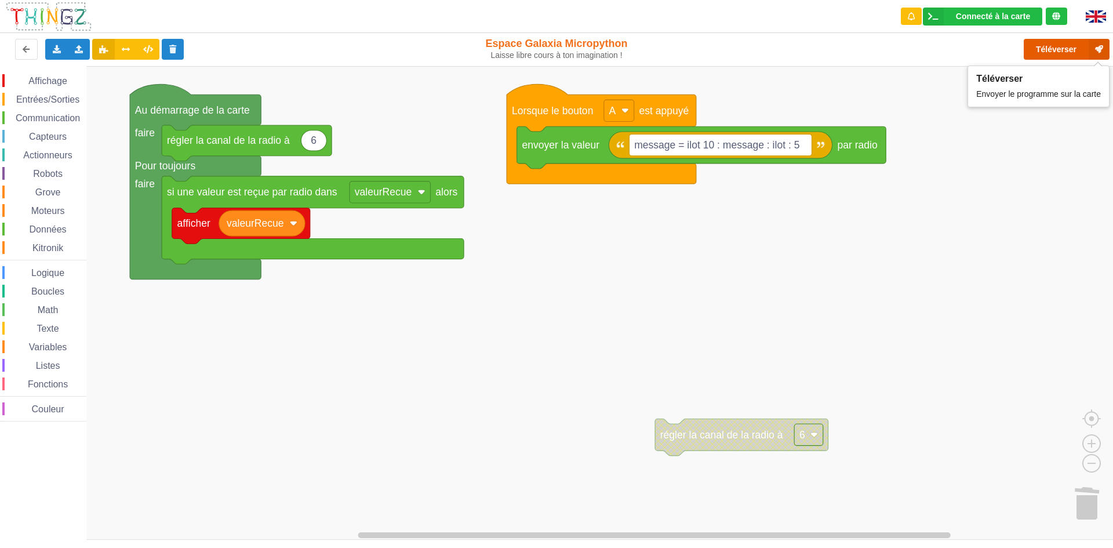
drag, startPoint x: 1053, startPoint y: 42, endPoint x: 1061, endPoint y: 34, distance: 11.5
click at [1054, 41] on button "Téléverser" at bounding box center [1067, 49] width 86 height 21
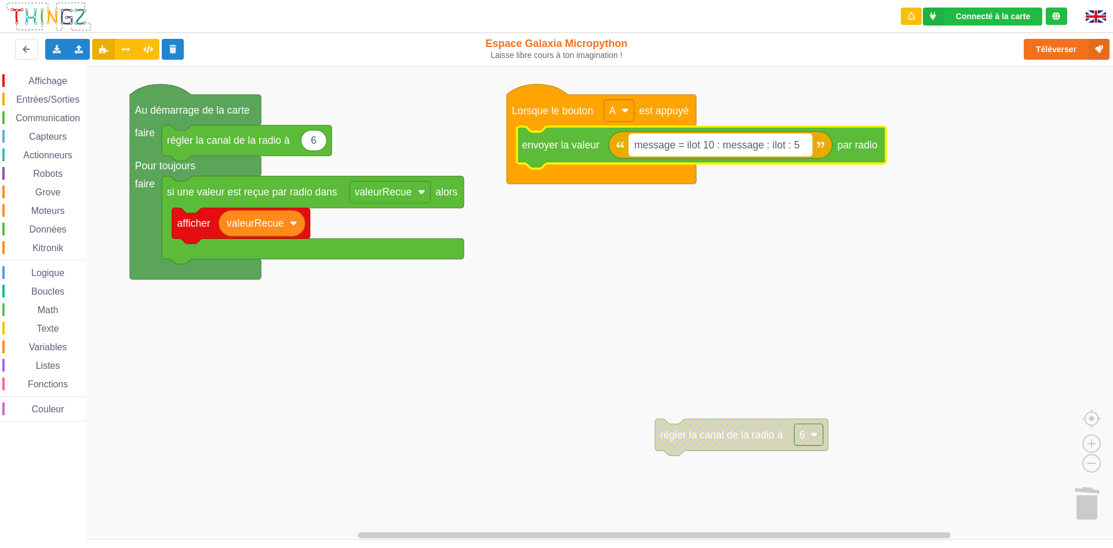
click at [683, 146] on text "message = ilot 10 : message : ilot : 5" at bounding box center [717, 145] width 166 height 12
click at [687, 147] on input "message = ilot 10 : message : ilot : 5" at bounding box center [720, 144] width 183 height 21
click at [672, 145] on input "ilot 10 : message : ilot : 5" at bounding box center [695, 144] width 132 height 21
click at [670, 146] on input "ilot 10 : message : ilot : 5" at bounding box center [695, 144] width 132 height 21
click at [676, 146] on input "ilot 10 : message : ilot : 5" at bounding box center [695, 144] width 132 height 21
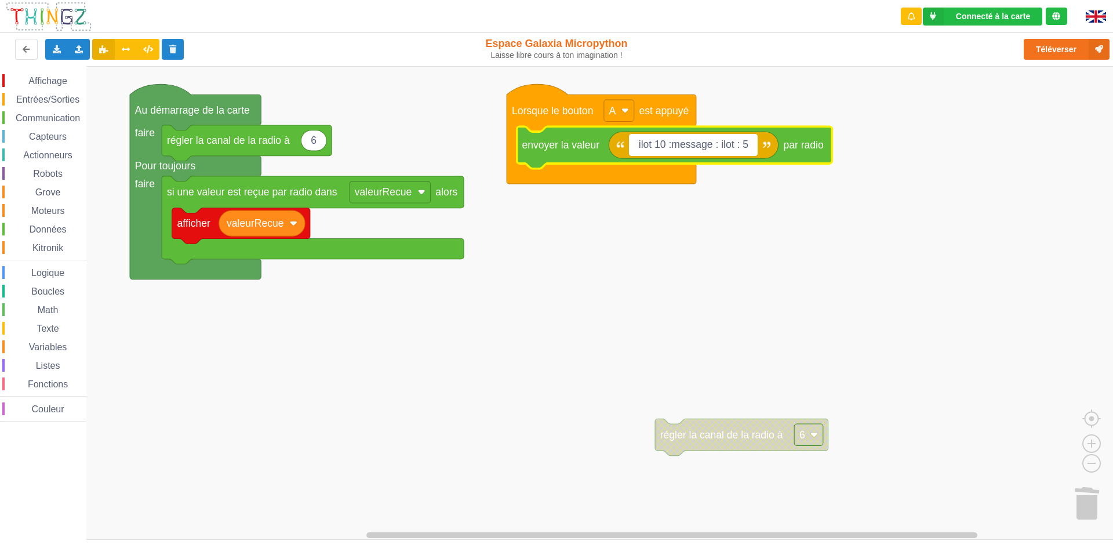
click at [719, 144] on input "ilot 10 :message : ilot : 5" at bounding box center [693, 144] width 129 height 21
click at [659, 145] on input "ilot 10 :message ilot : 5" at bounding box center [692, 144] width 126 height 21
click at [739, 147] on input "ilot10 :message ilot : 5" at bounding box center [691, 144] width 124 height 21
type input "ilot10 :message ilot5"
click at [1055, 48] on button "Téléverser" at bounding box center [1067, 49] width 86 height 21
